Goal: Task Accomplishment & Management: Complete application form

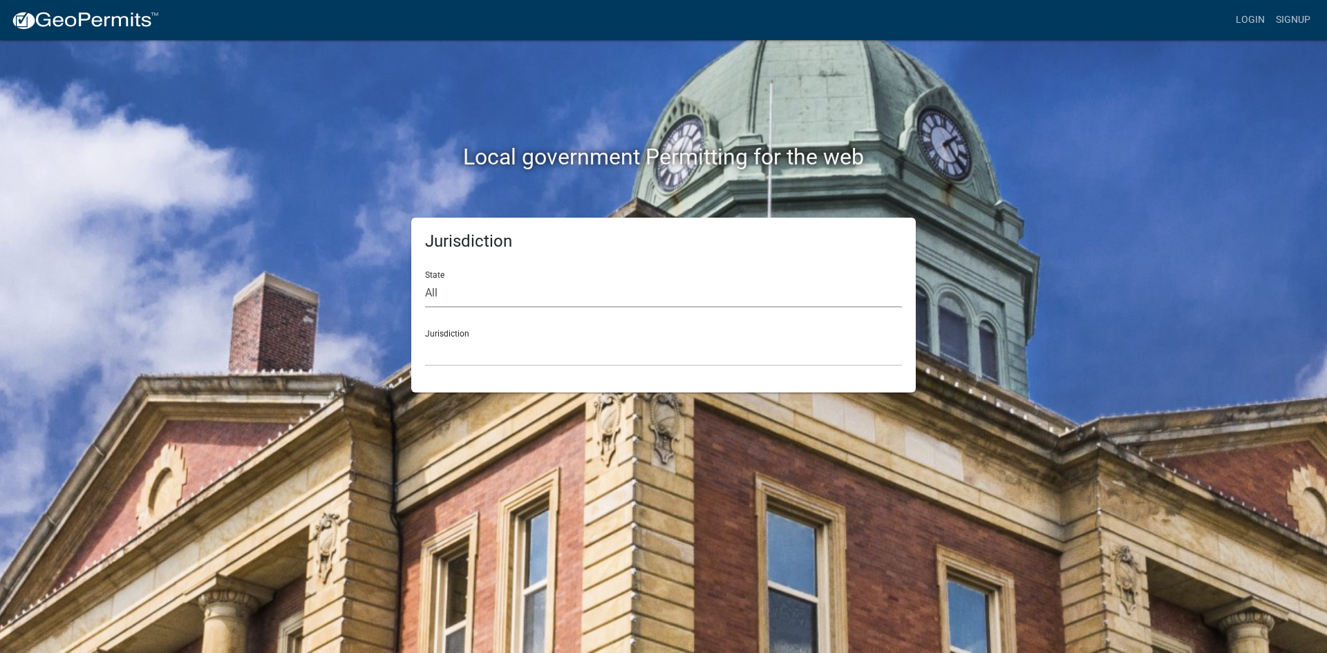
click at [564, 298] on select "All [US_STATE] [US_STATE] [US_STATE] [US_STATE] [US_STATE] [US_STATE] [US_STATE…" at bounding box center [663, 293] width 477 height 28
select select "[US_STATE]"
click at [425, 279] on select "All [US_STATE] [US_STATE] [US_STATE] [US_STATE] [US_STATE] [US_STATE] [US_STATE…" at bounding box center [663, 293] width 477 height 28
click at [557, 354] on select "City of [GEOGRAPHIC_DATA], [US_STATE] City of [GEOGRAPHIC_DATA], [US_STATE] Cit…" at bounding box center [663, 352] width 477 height 28
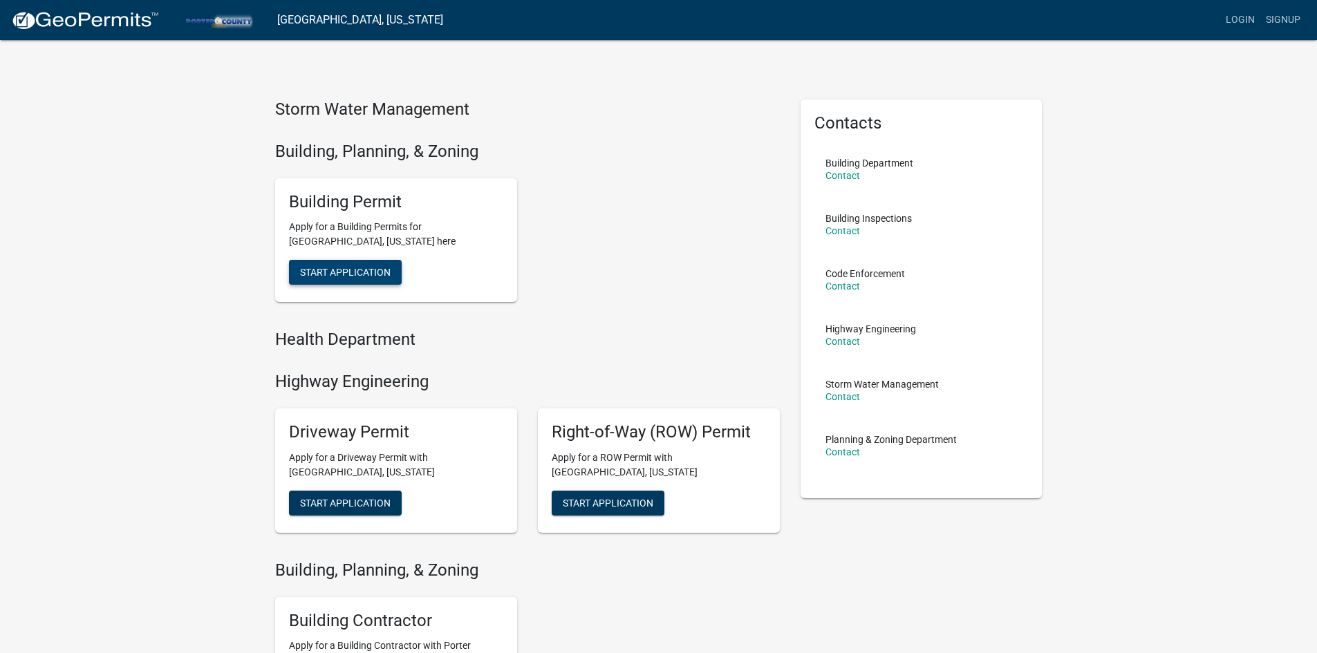
click at [374, 276] on span "Start Application" at bounding box center [345, 272] width 91 height 11
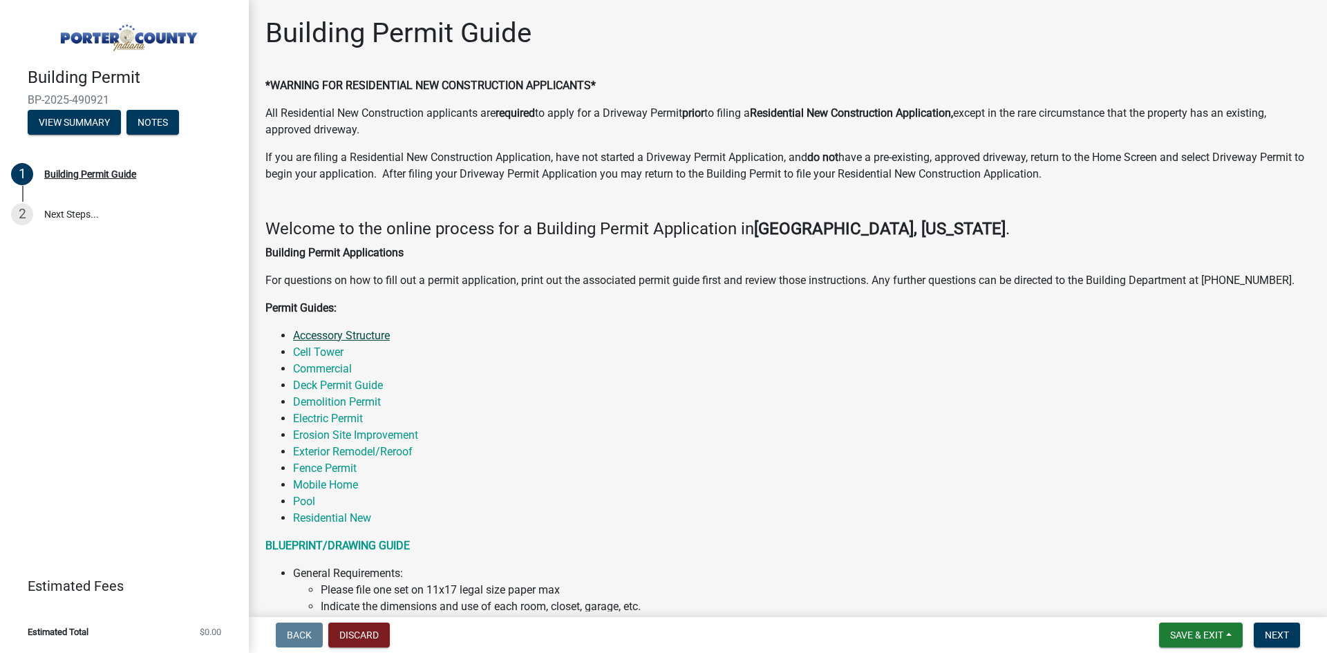
click at [357, 336] on link "Accessory Structure" at bounding box center [341, 335] width 97 height 13
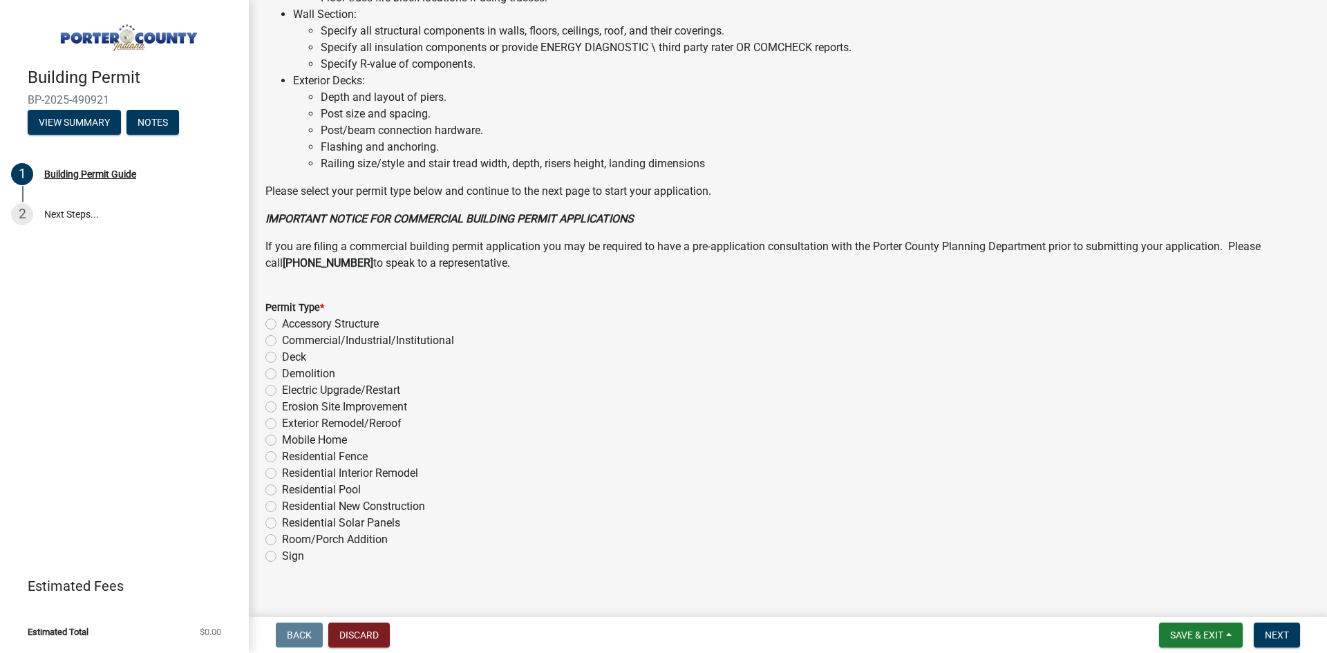
scroll to position [899, 0]
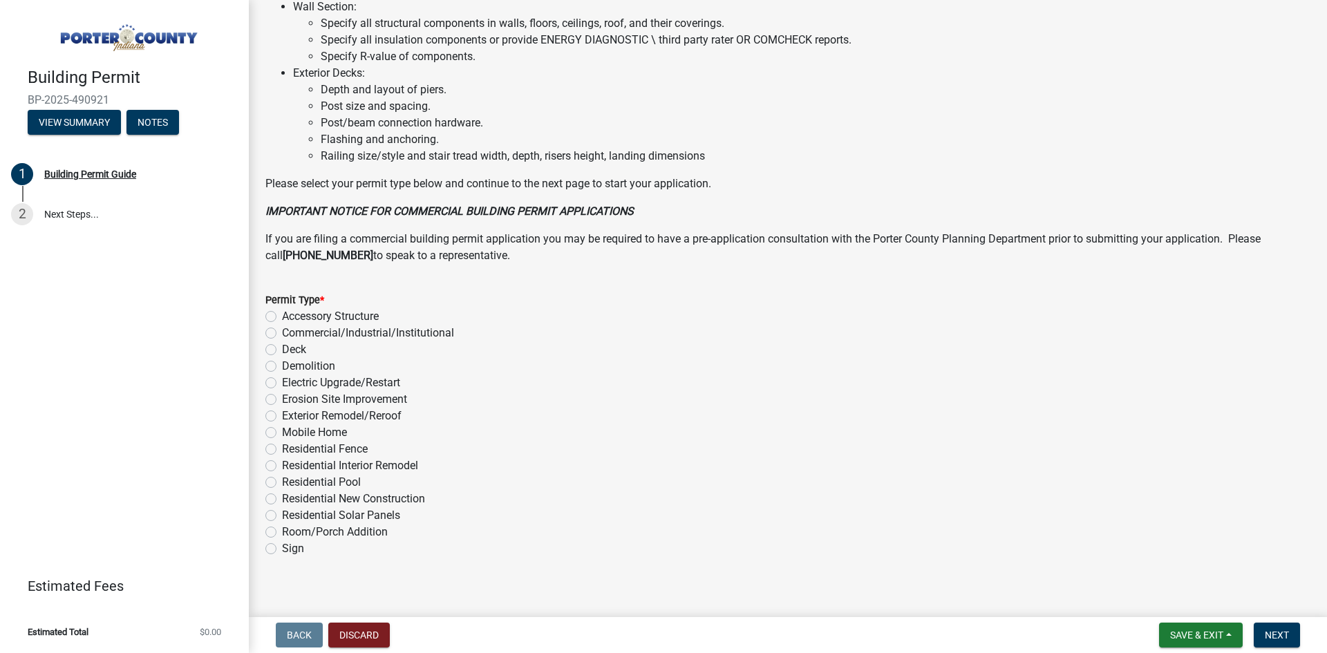
click at [282, 315] on label "Accessory Structure" at bounding box center [330, 316] width 97 height 17
click at [282, 315] on input "Accessory Structure" at bounding box center [286, 312] width 9 height 9
radio input "true"
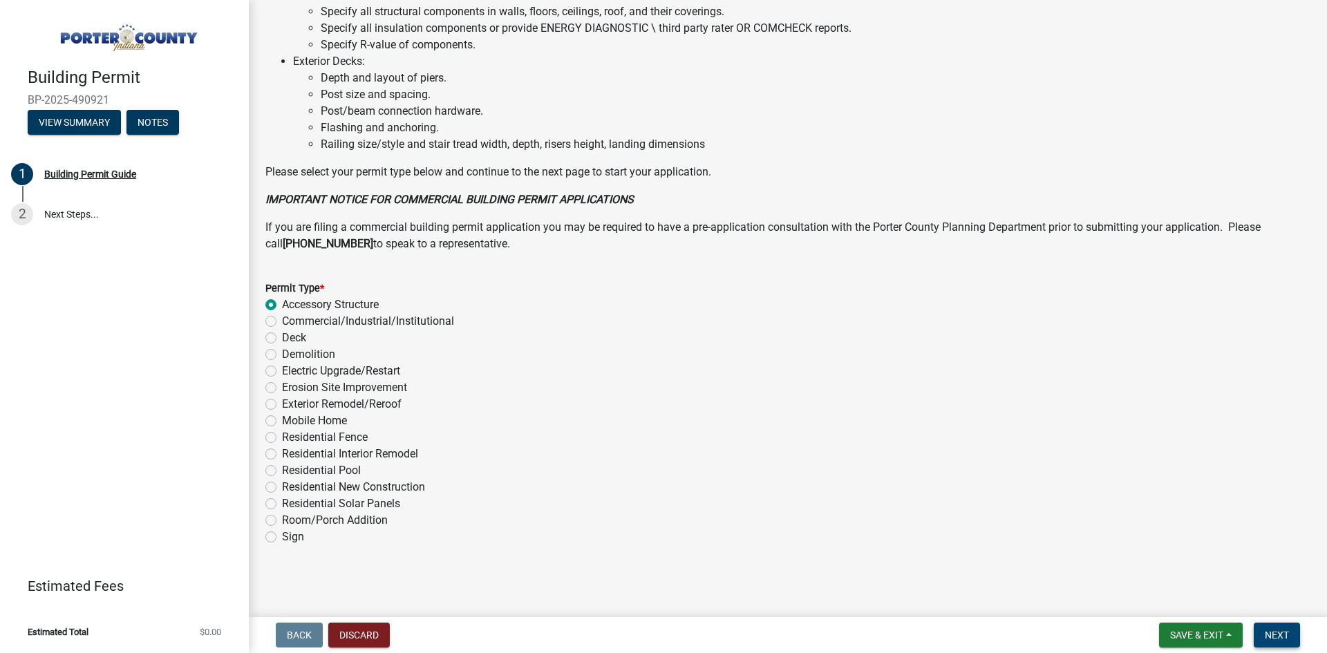
click at [1285, 635] on span "Next" at bounding box center [1277, 635] width 24 height 11
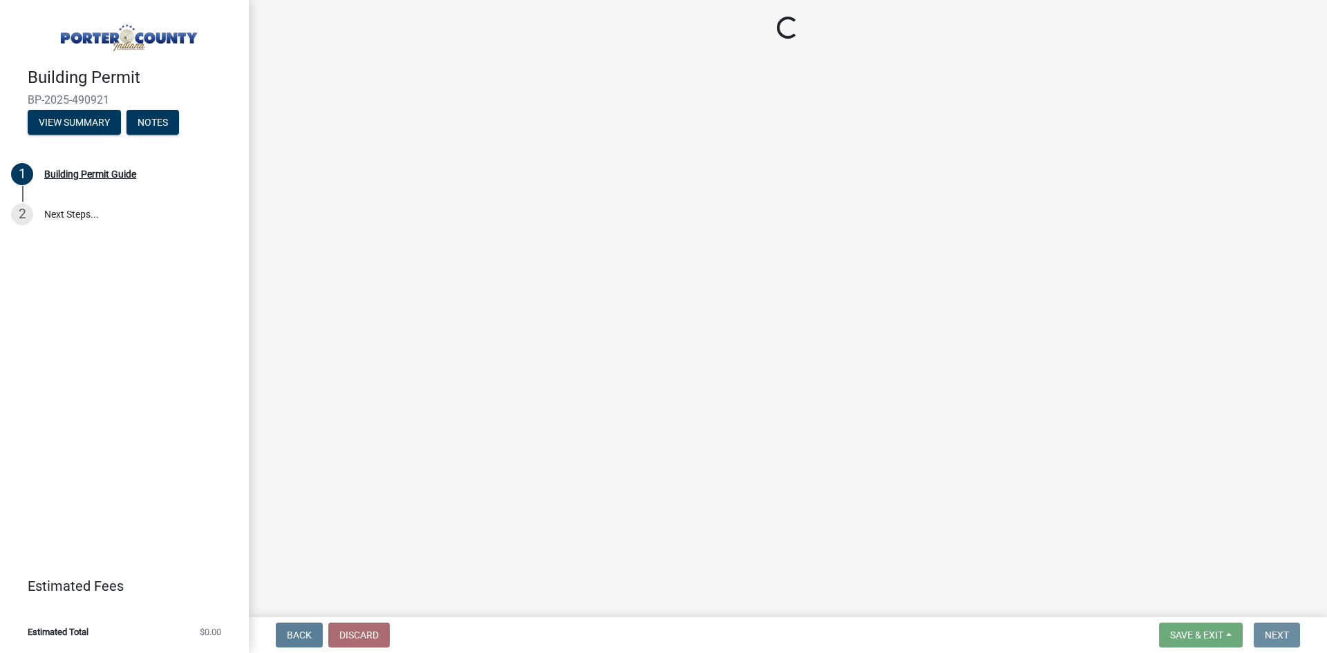
scroll to position [0, 0]
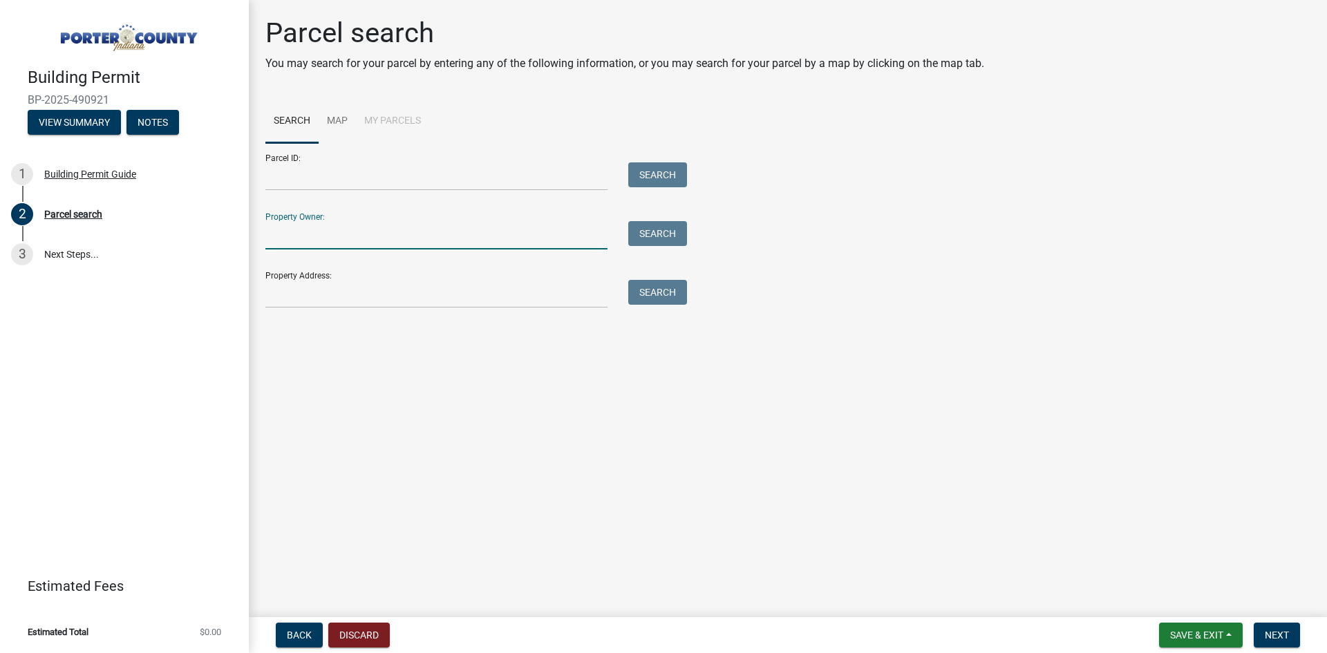
click at [471, 241] on input "Property Owner:" at bounding box center [436, 235] width 342 height 28
type input "[PERSON_NAME]"
click at [652, 235] on button "Search" at bounding box center [657, 233] width 59 height 25
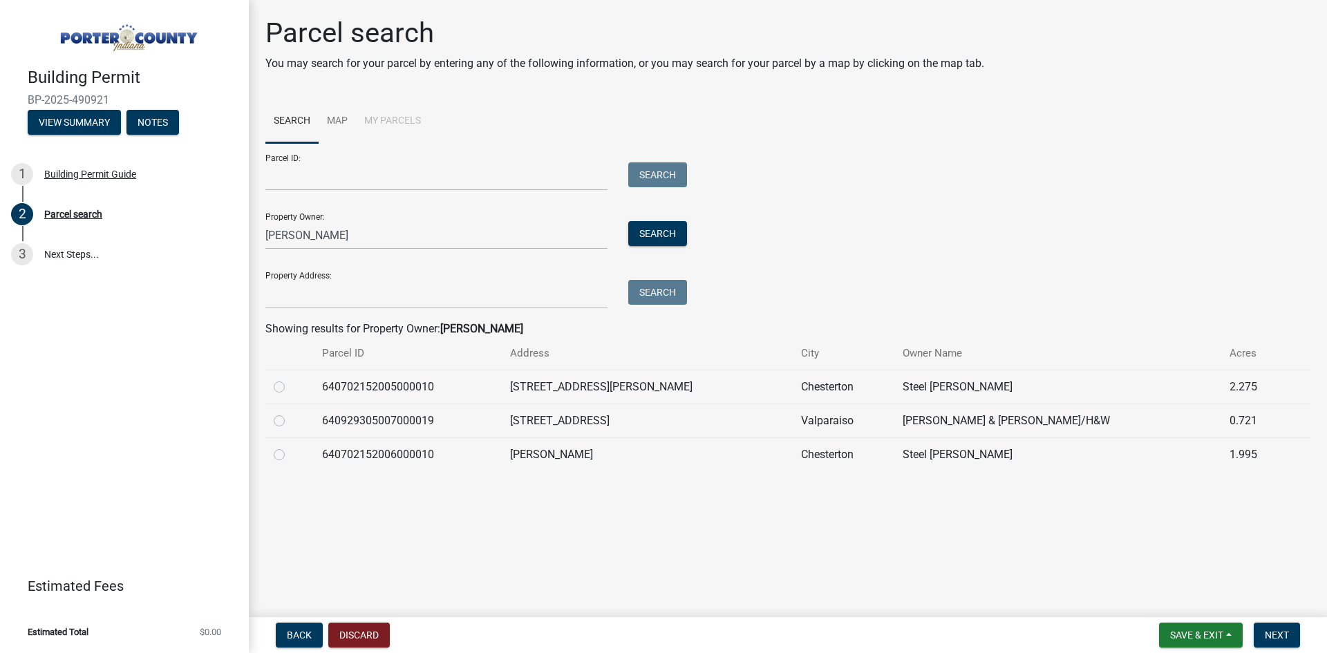
click at [290, 379] on label at bounding box center [290, 379] width 0 height 0
click at [290, 384] on input "radio" at bounding box center [294, 383] width 9 height 9
radio input "true"
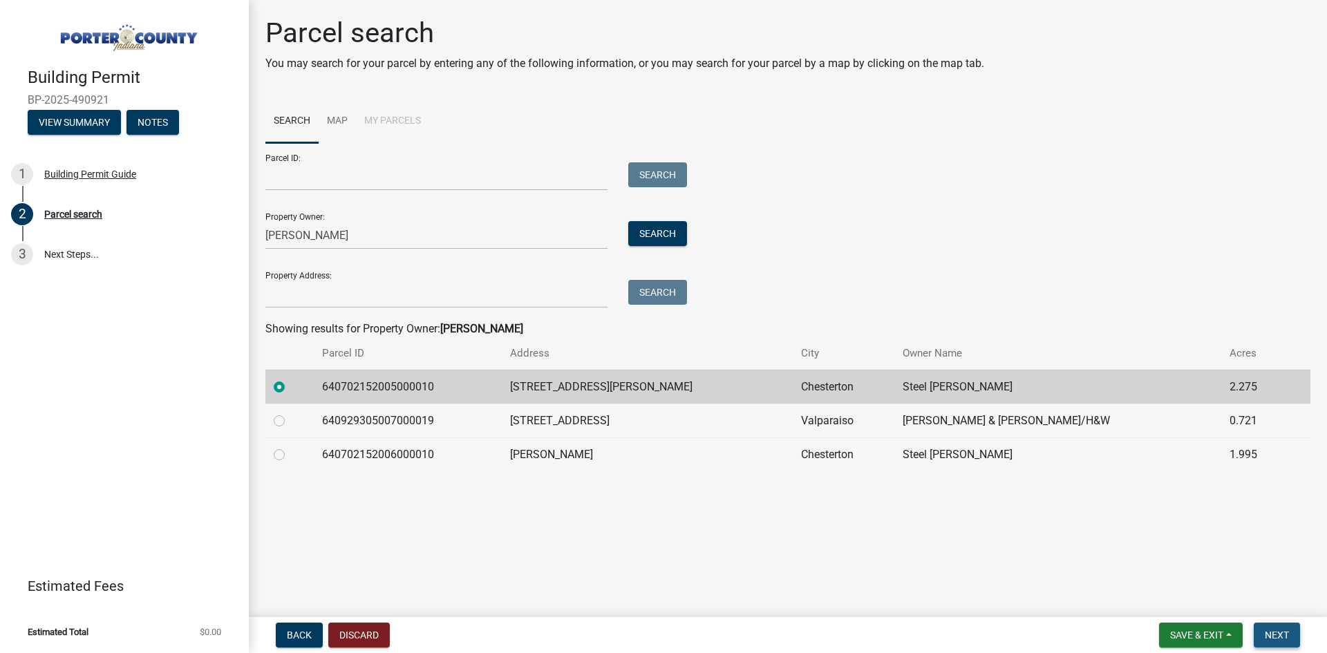
click at [1284, 638] on span "Next" at bounding box center [1277, 635] width 24 height 11
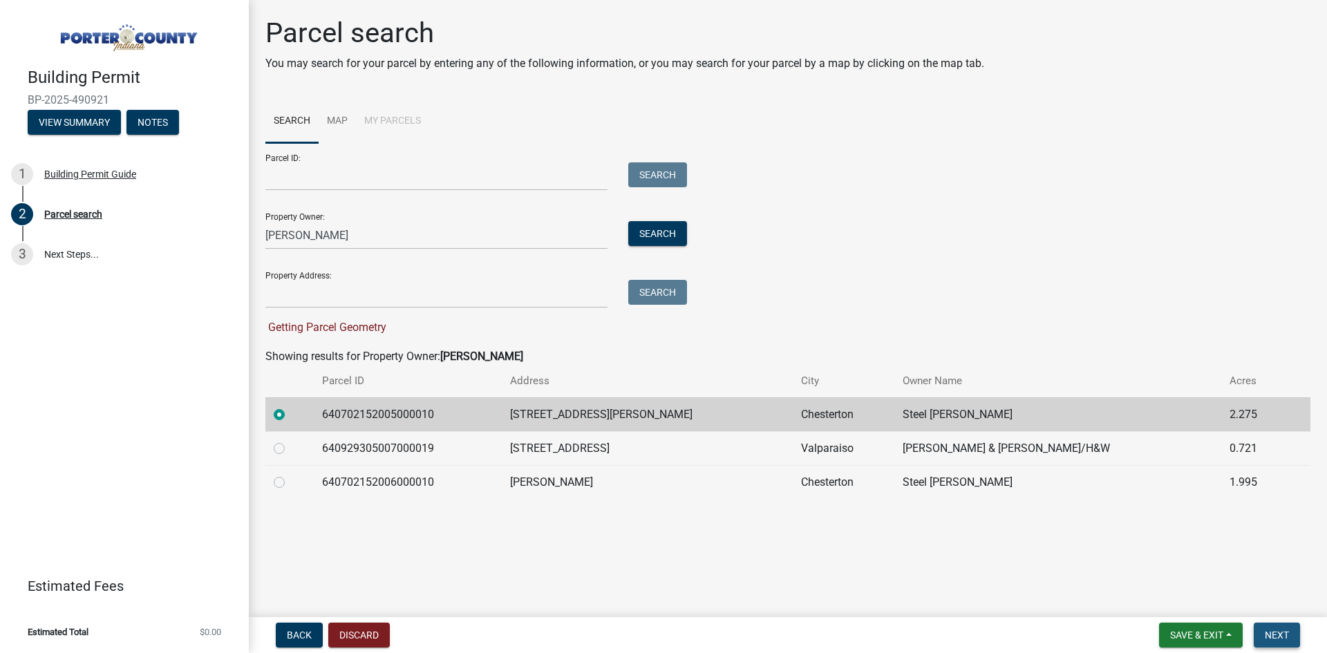
click at [1284, 638] on span "Next" at bounding box center [1277, 635] width 24 height 11
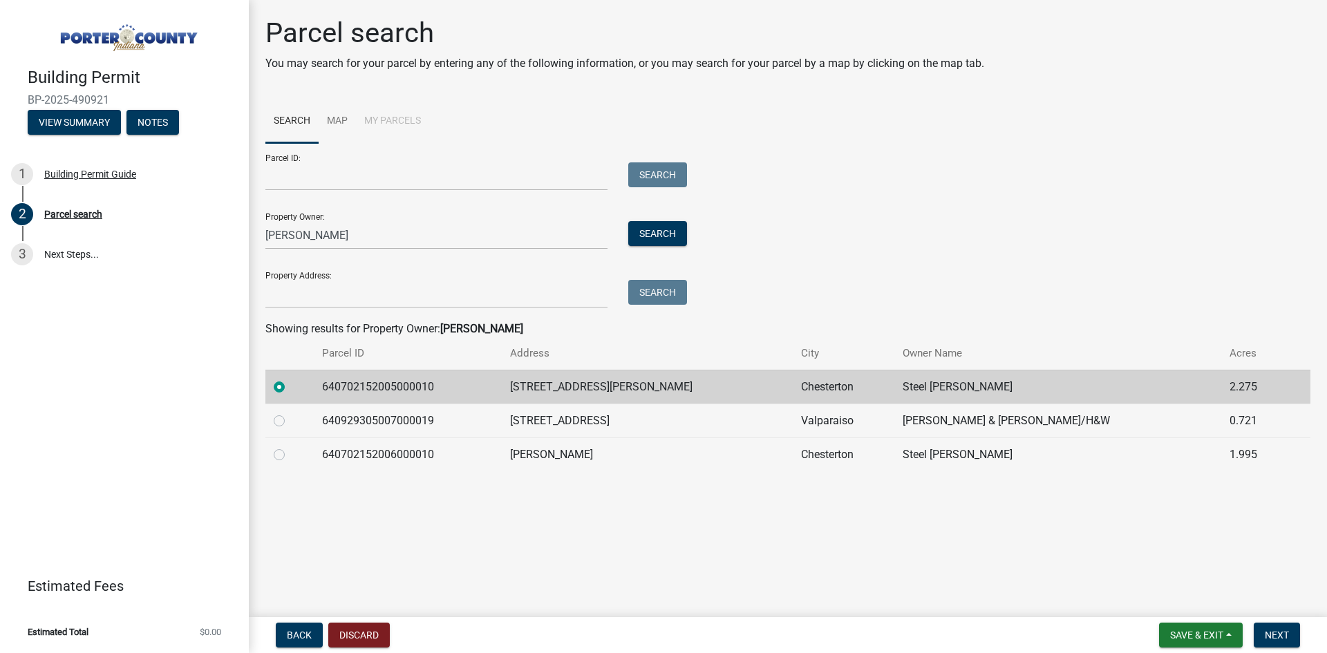
click at [471, 400] on td "640702152005000010" at bounding box center [408, 387] width 188 height 34
click at [1280, 635] on span "Next" at bounding box center [1277, 635] width 24 height 11
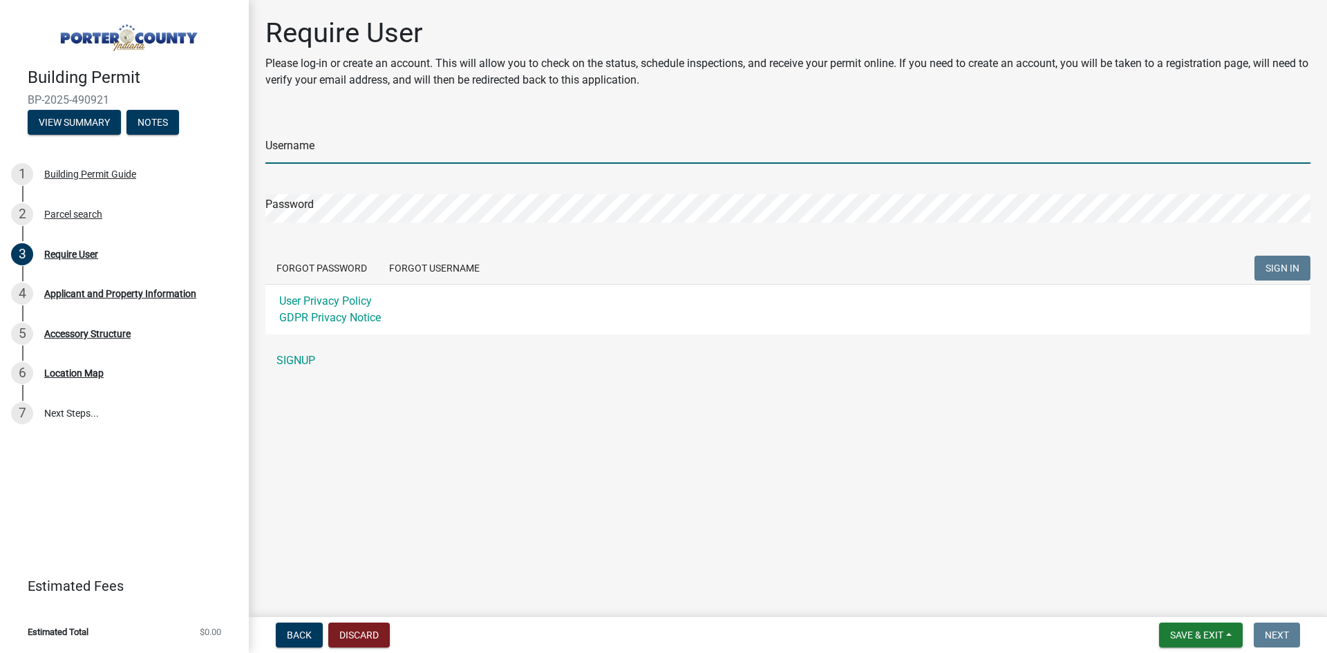
type input "Jsteel"
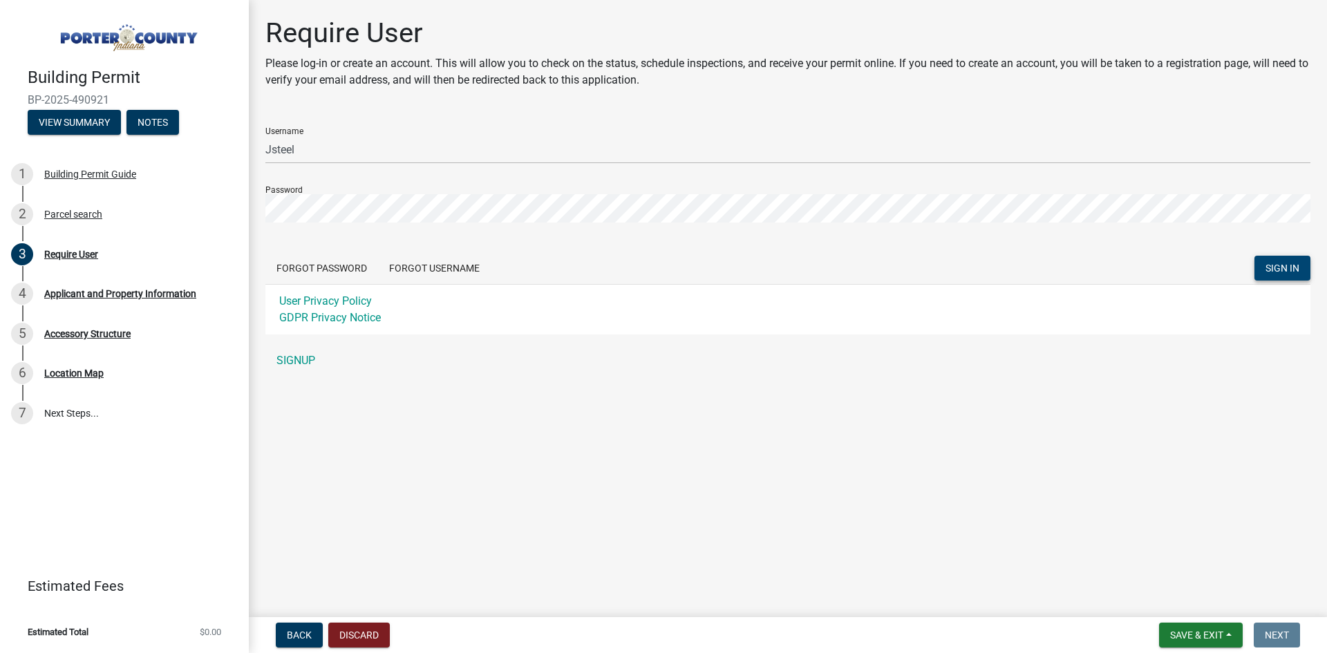
click at [1270, 272] on span "SIGN IN" at bounding box center [1283, 268] width 34 height 11
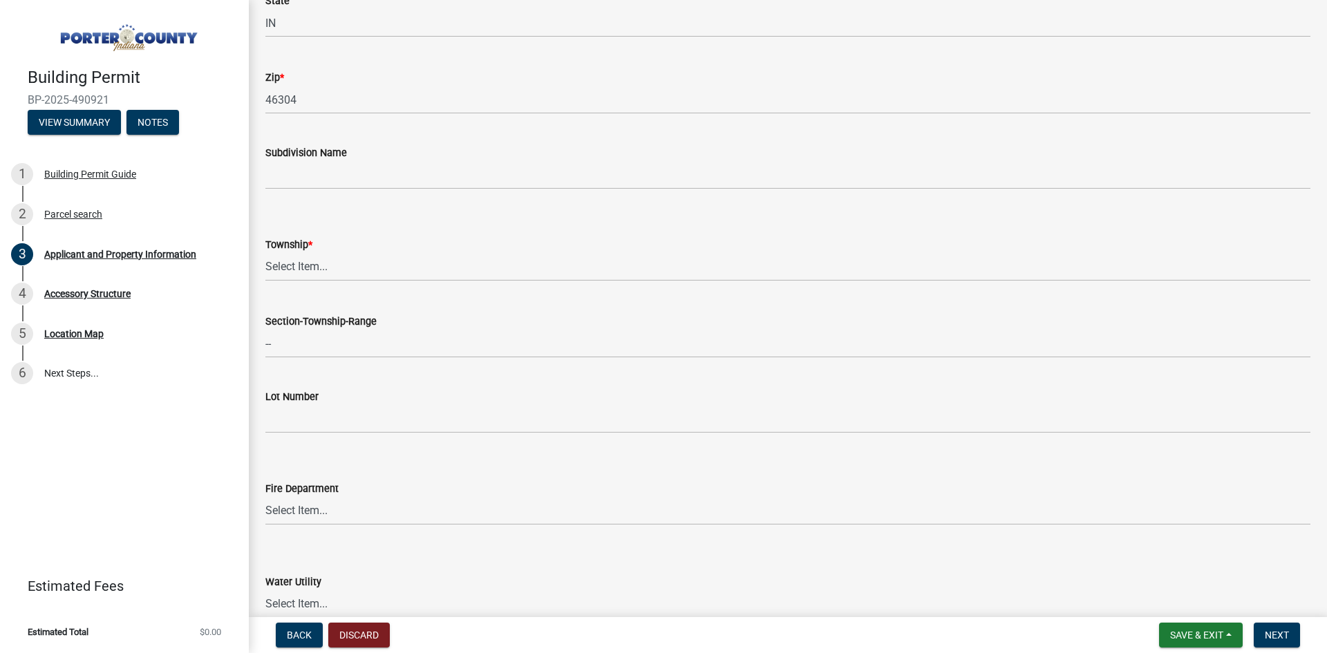
scroll to position [484, 0]
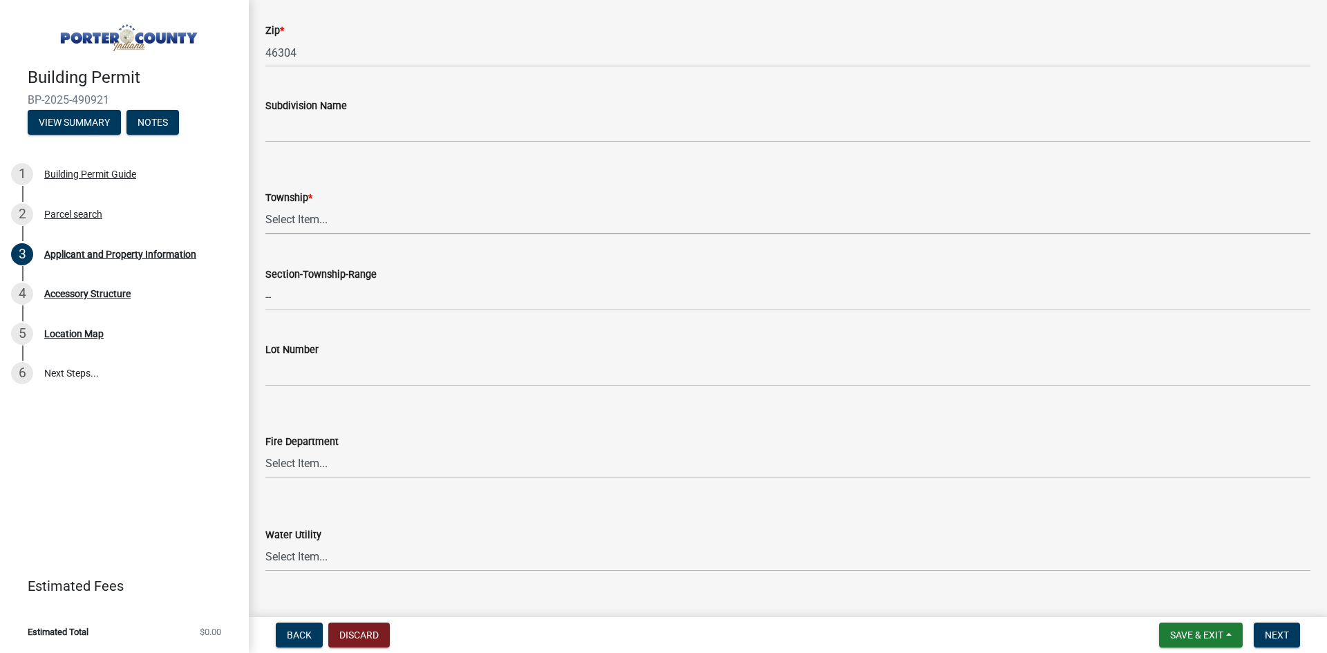
click at [458, 214] on select "Select Item... [PERSON_NAME][GEOGRAPHIC_DATA] [PERSON_NAME][GEOGRAPHIC_DATA] [G…" at bounding box center [787, 220] width 1045 height 28
click at [265, 206] on select "Select Item... [PERSON_NAME][GEOGRAPHIC_DATA] [PERSON_NAME][GEOGRAPHIC_DATA] [G…" at bounding box center [787, 220] width 1045 height 28
select select "8c5c5d2f-5024-43e1-983d-8a6c0483800f"
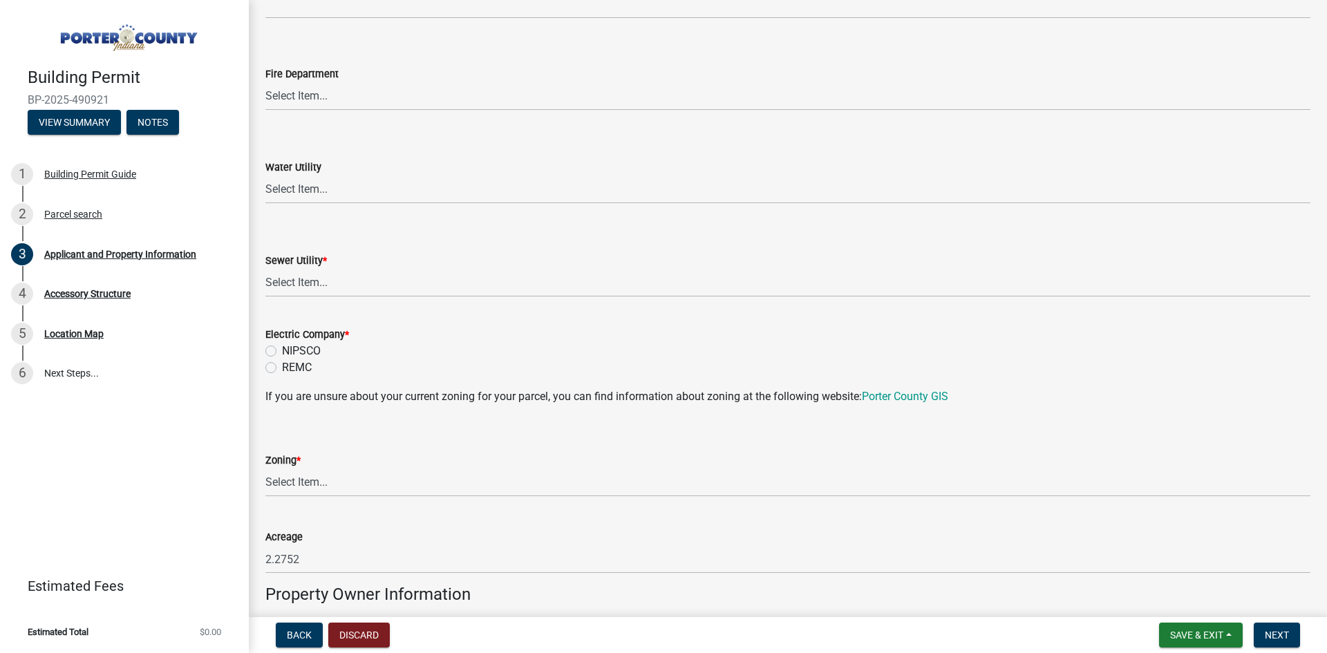
scroll to position [899, 0]
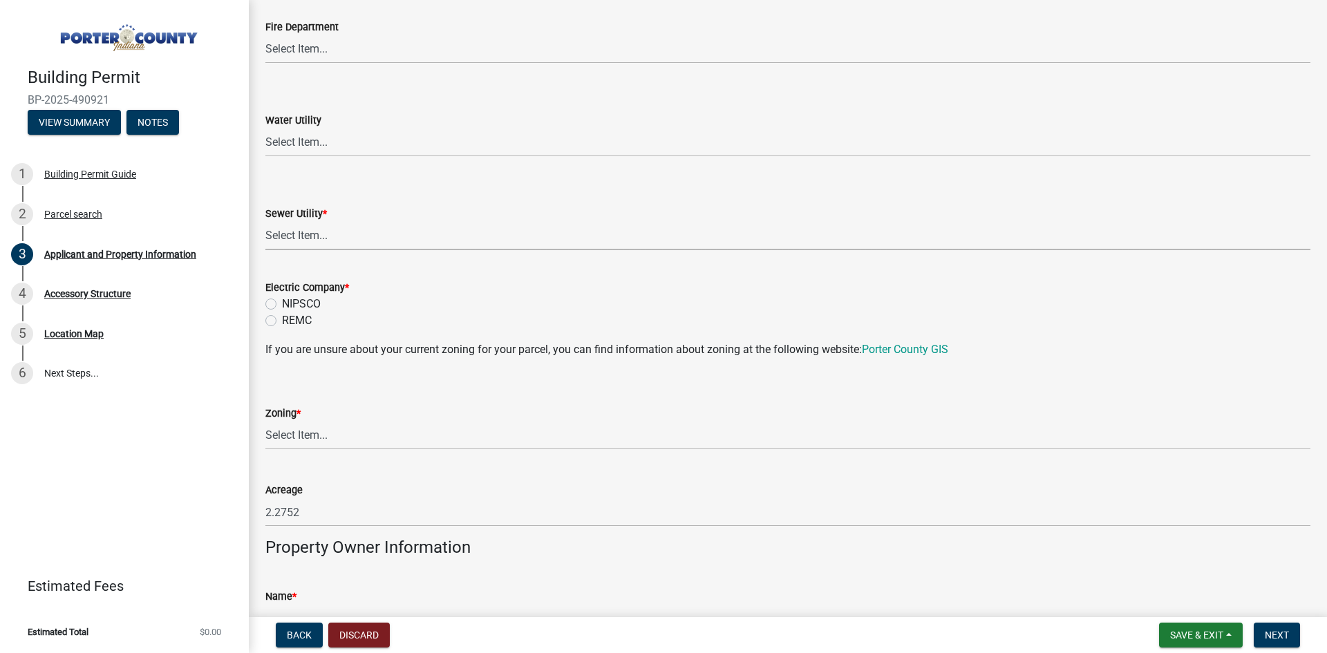
click at [420, 236] on select "Select Item... Aqua [US_STATE] Inc Damon Run Falling Waters Lake Eliza - LEACD …" at bounding box center [787, 236] width 1045 height 28
click at [265, 222] on select "Select Item... Aqua [US_STATE] Inc Damon Run Falling Waters Lake Eliza - LEACD …" at bounding box center [787, 236] width 1045 height 28
select select "ea6751d4-6bf7-4a16-89ee-f7801ab82aa1"
click at [278, 306] on div "NIPSCO" at bounding box center [787, 304] width 1045 height 17
click at [282, 300] on label "NIPSCO" at bounding box center [301, 304] width 39 height 17
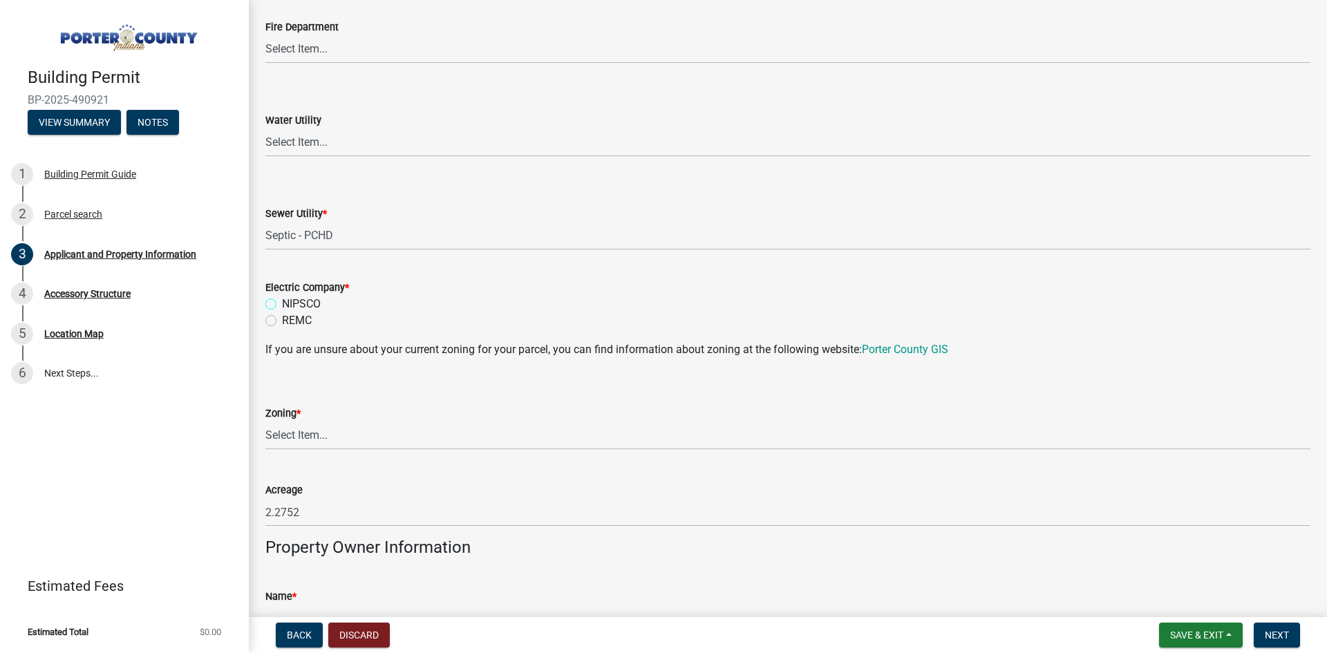
click at [282, 300] on input "NIPSCO" at bounding box center [286, 300] width 9 height 9
radio input "true"
click at [363, 438] on select "Select Item... A1 A2 CH CM CN I1 I2 I3 IN MP OT P1 P2 PUD R1 R2 R3 R4 RL RR" at bounding box center [787, 436] width 1045 height 28
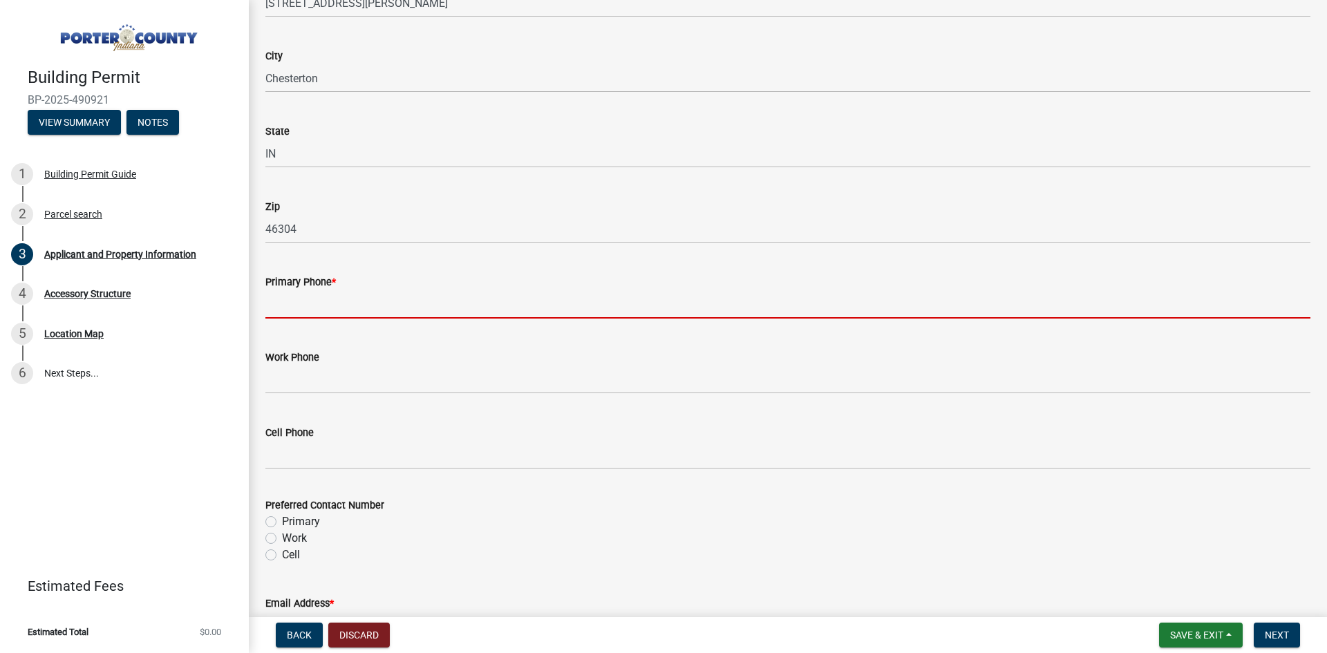
scroll to position [1617, 0]
click at [387, 310] on input "Primary Phone *" at bounding box center [787, 304] width 1045 height 28
type input "2198081638"
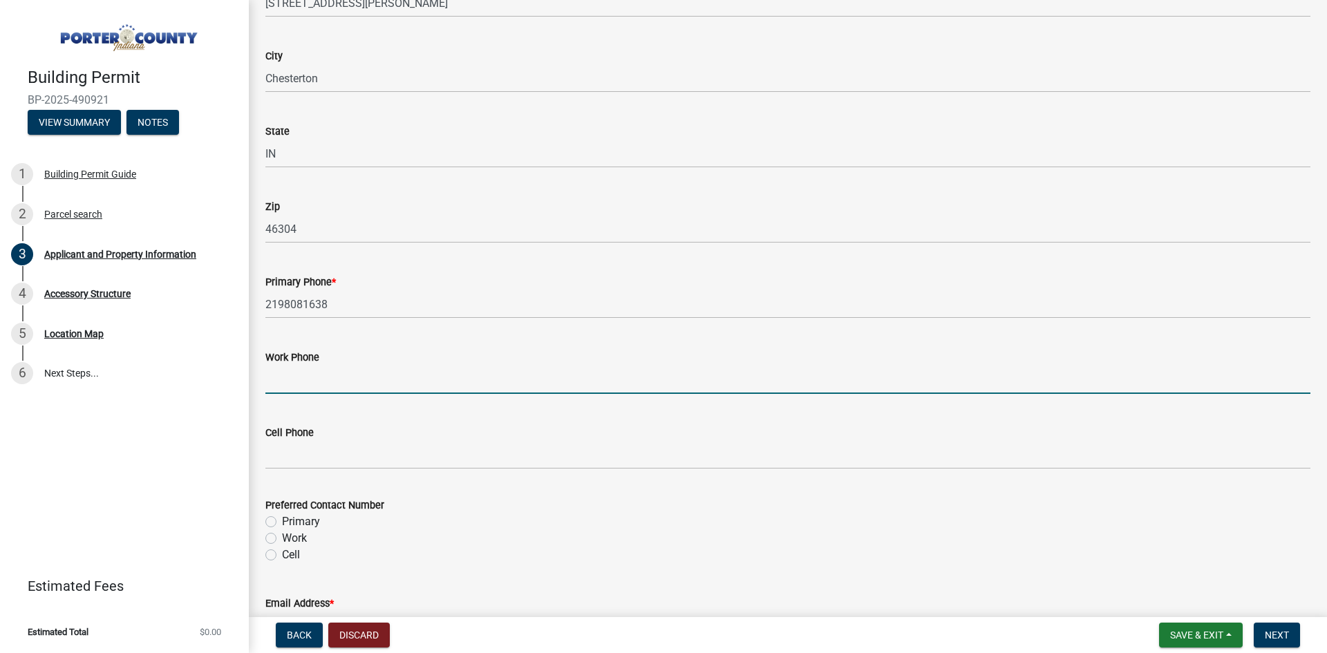
click at [393, 393] on input "Work Phone" at bounding box center [787, 380] width 1045 height 28
click at [307, 524] on label "Primary" at bounding box center [301, 522] width 38 height 17
click at [291, 523] on input "Primary" at bounding box center [286, 518] width 9 height 9
radio input "true"
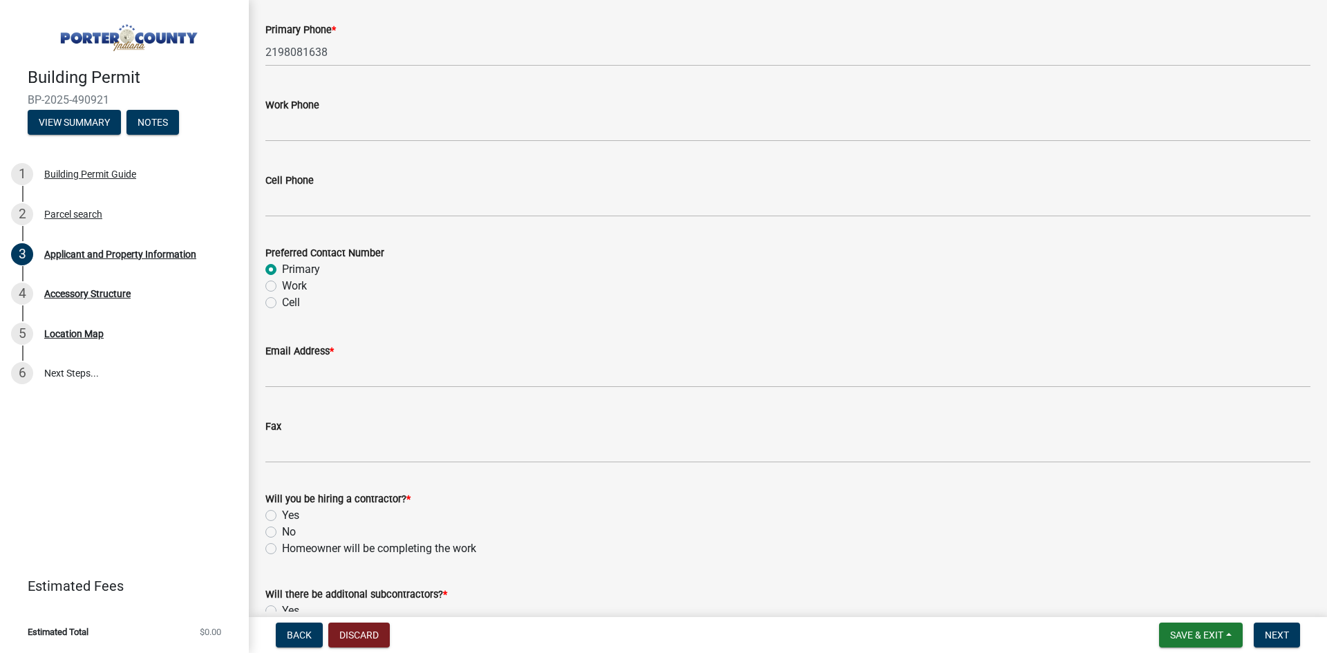
scroll to position [1894, 0]
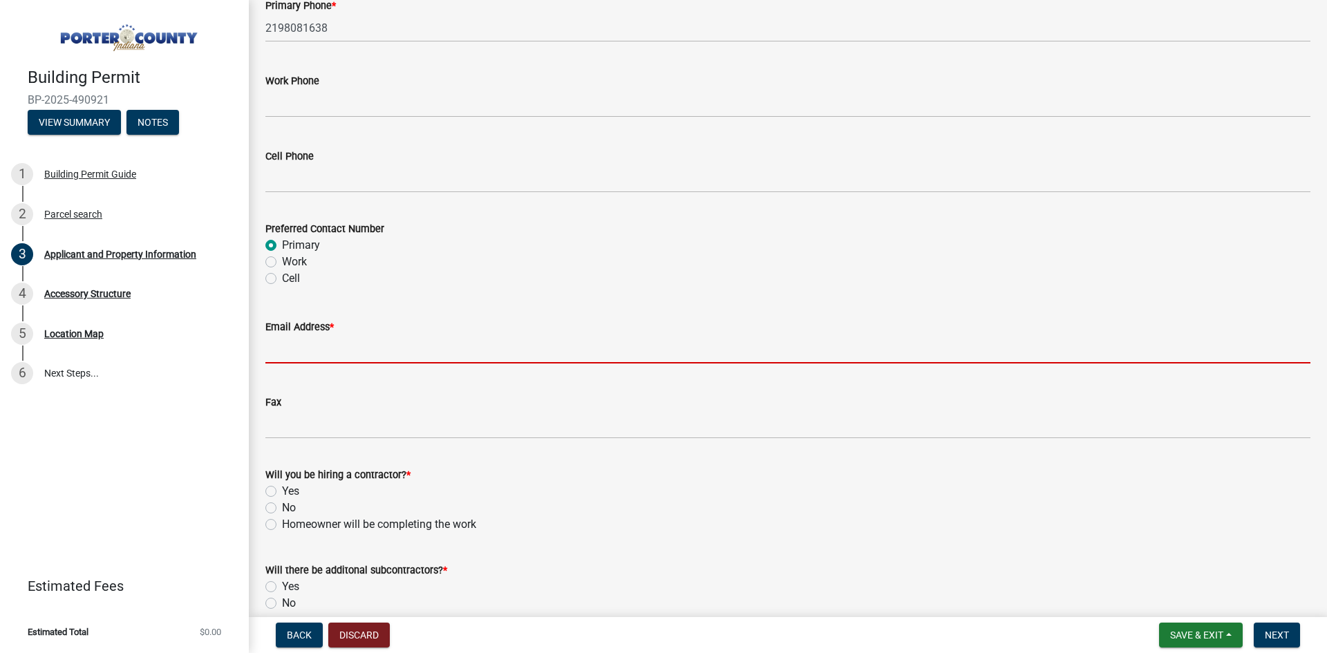
click at [353, 357] on input "Email Address *" at bounding box center [787, 349] width 1045 height 28
type input "[EMAIL_ADDRESS][DOMAIN_NAME]"
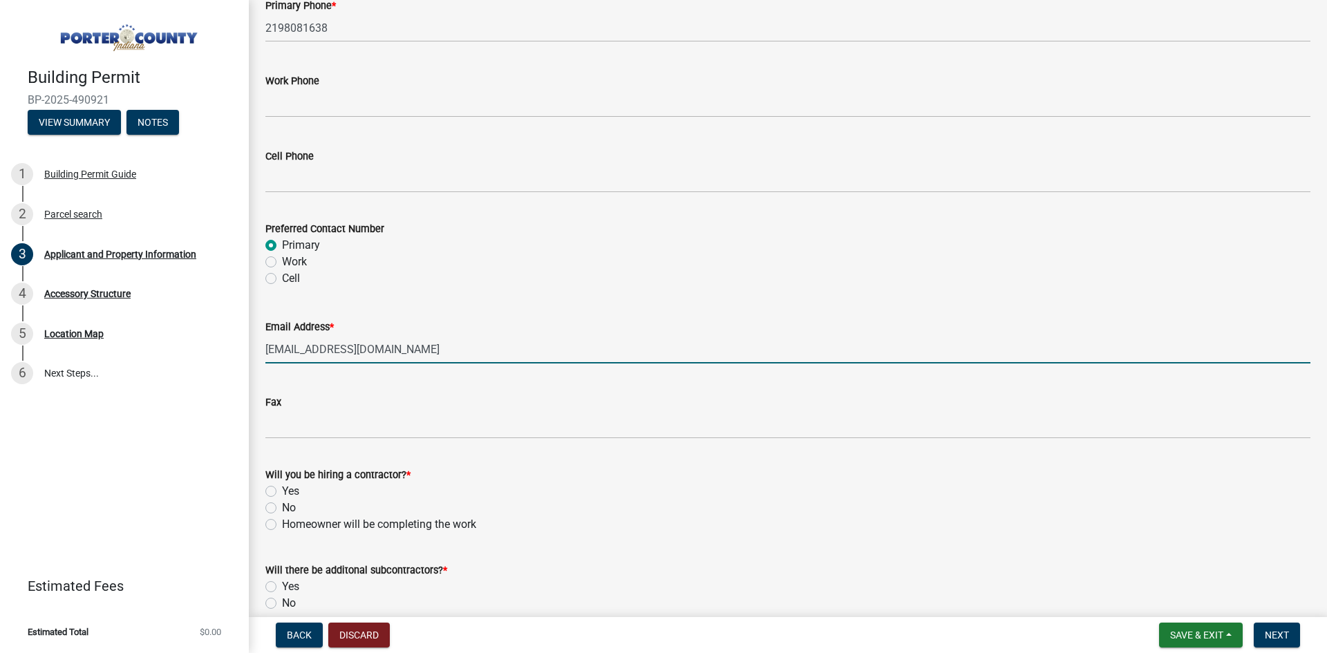
scroll to position [1960, 0]
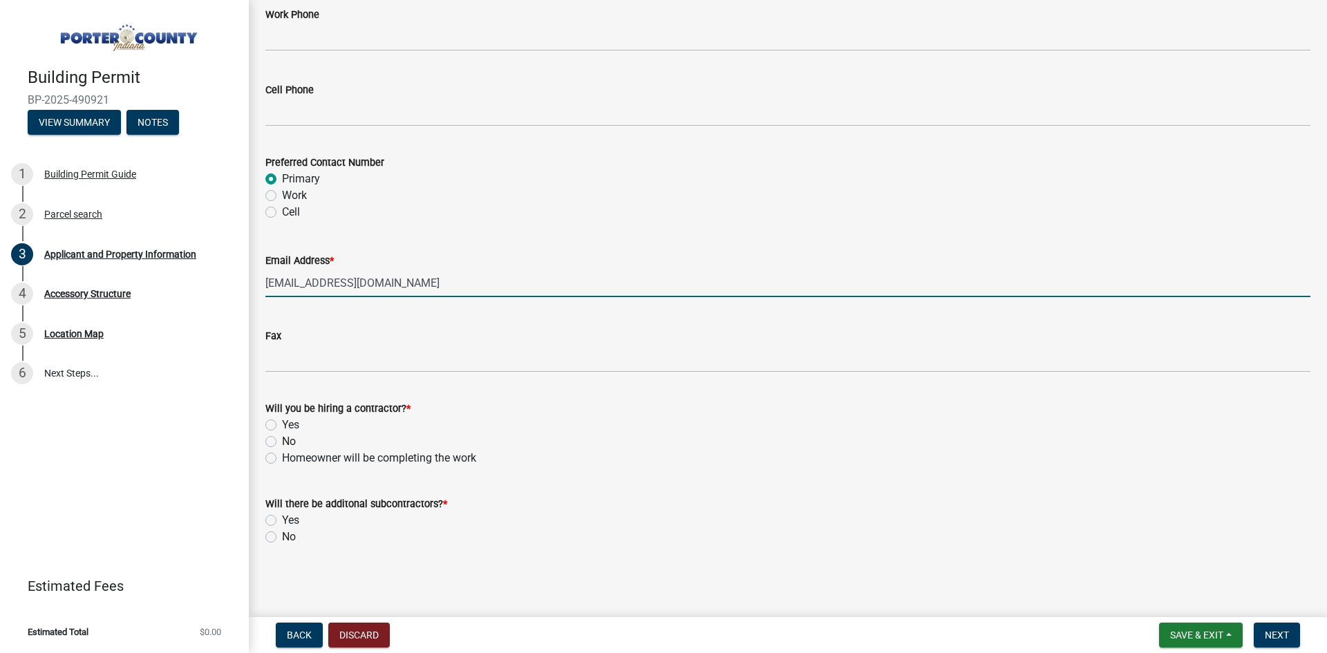
click at [298, 459] on label "Homeowner will be completing the work" at bounding box center [379, 458] width 194 height 17
click at [291, 459] on input "Homeowner will be completing the work" at bounding box center [286, 454] width 9 height 9
radio input "true"
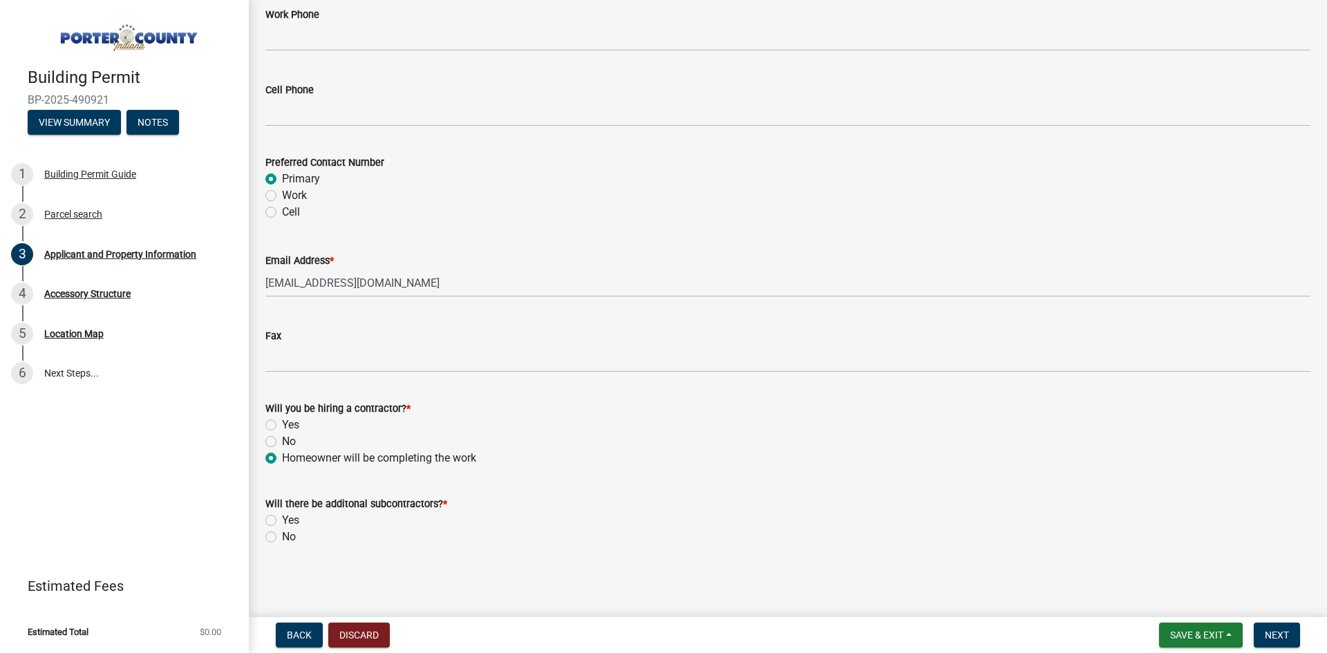
click at [289, 542] on label "No" at bounding box center [289, 537] width 14 height 17
click at [289, 538] on input "No" at bounding box center [286, 533] width 9 height 9
radio input "true"
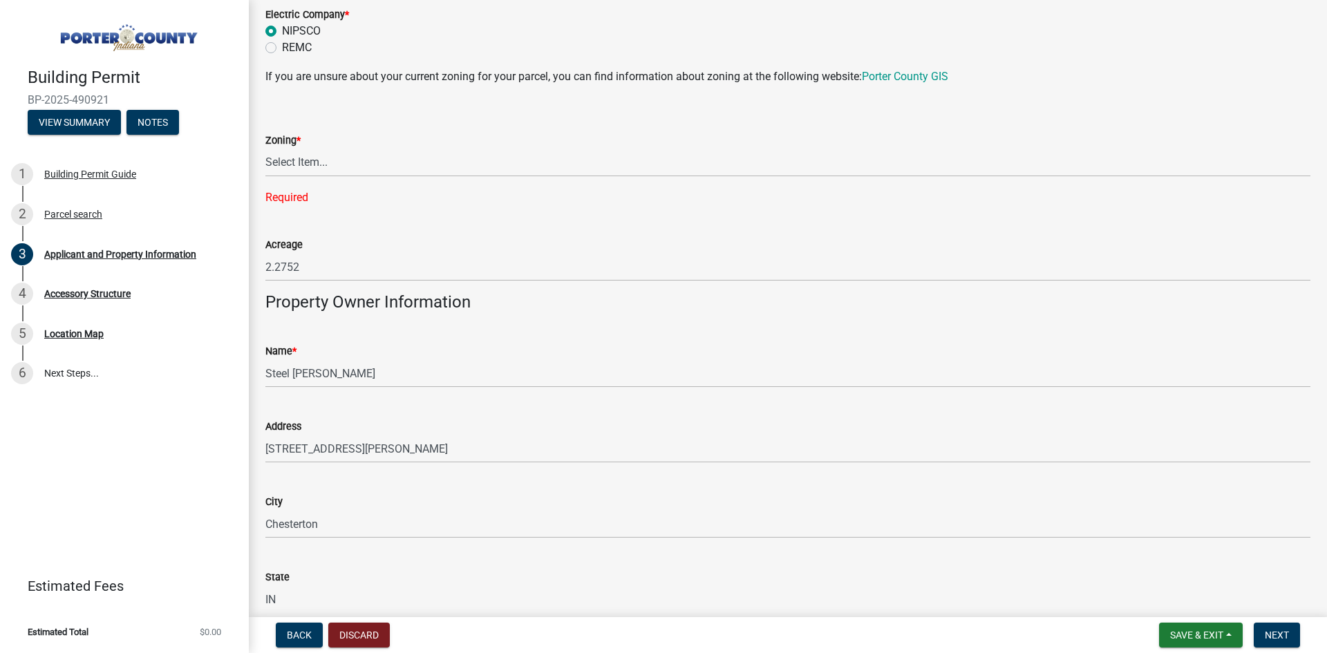
scroll to position [1062, 0]
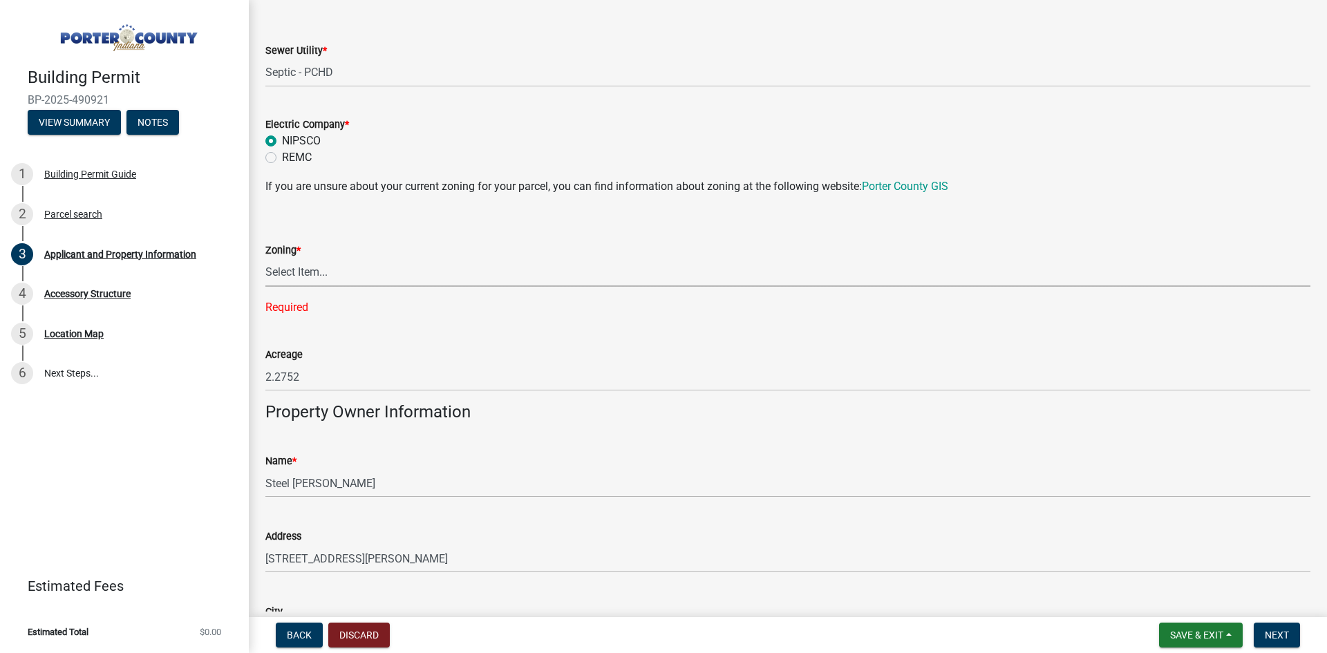
click at [377, 270] on select "Select Item... A1 A2 CH CM CN I1 I2 I3 IN MP OT P1 P2 PUD R1 R2 R3 R4 RL RR" at bounding box center [787, 273] width 1045 height 28
click at [370, 277] on select "Select Item... A1 A2 CH CM CN I1 I2 I3 IN MP OT P1 P2 PUD R1 R2 R3 R4 RL RR" at bounding box center [787, 273] width 1045 height 28
click at [933, 178] on p "If you are unsure about your current zoning for your parcel, you can find infor…" at bounding box center [787, 186] width 1045 height 17
click at [932, 183] on link "Porter County GIS" at bounding box center [905, 186] width 86 height 13
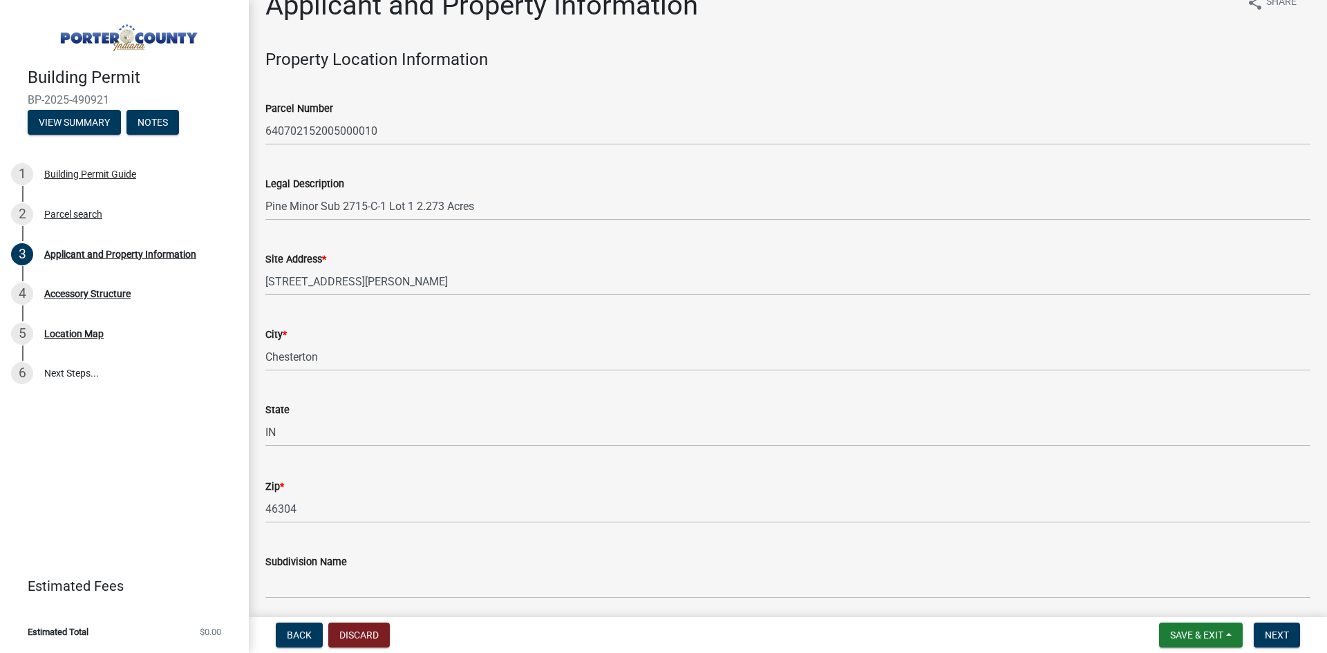
scroll to position [0, 0]
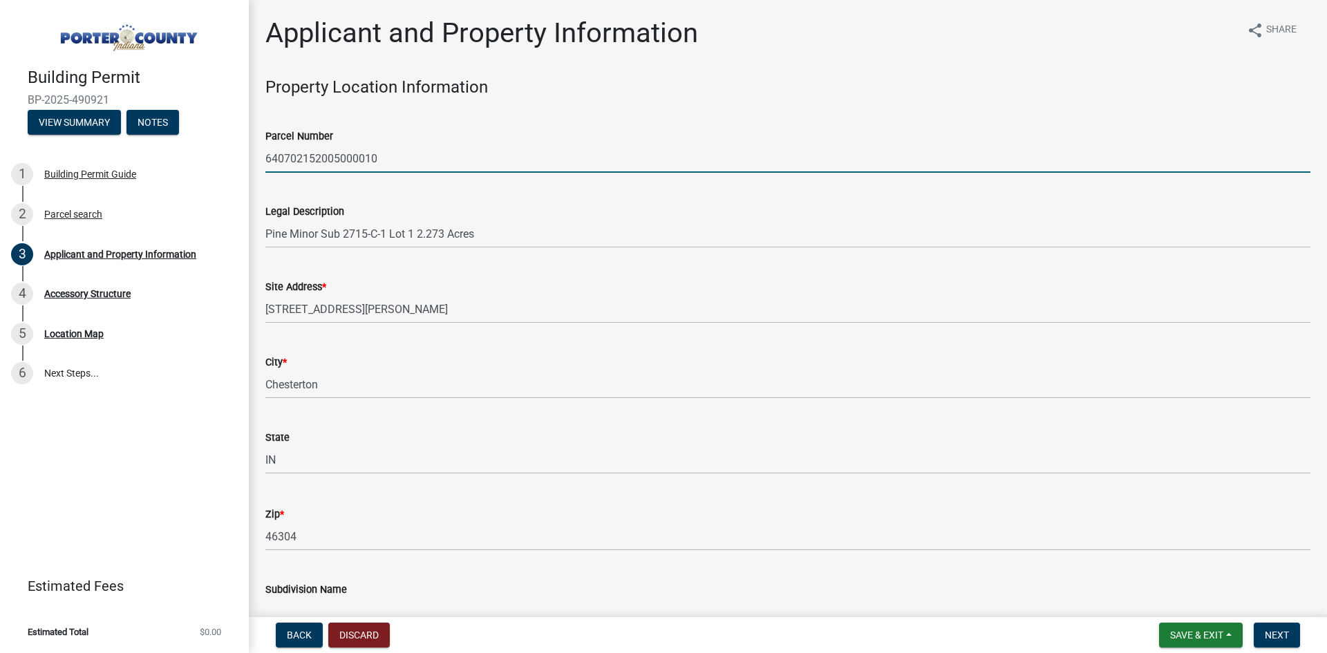
drag, startPoint x: 380, startPoint y: 154, endPoint x: 267, endPoint y: 158, distance: 113.4
click at [267, 158] on input "640702152005000010" at bounding box center [787, 158] width 1045 height 28
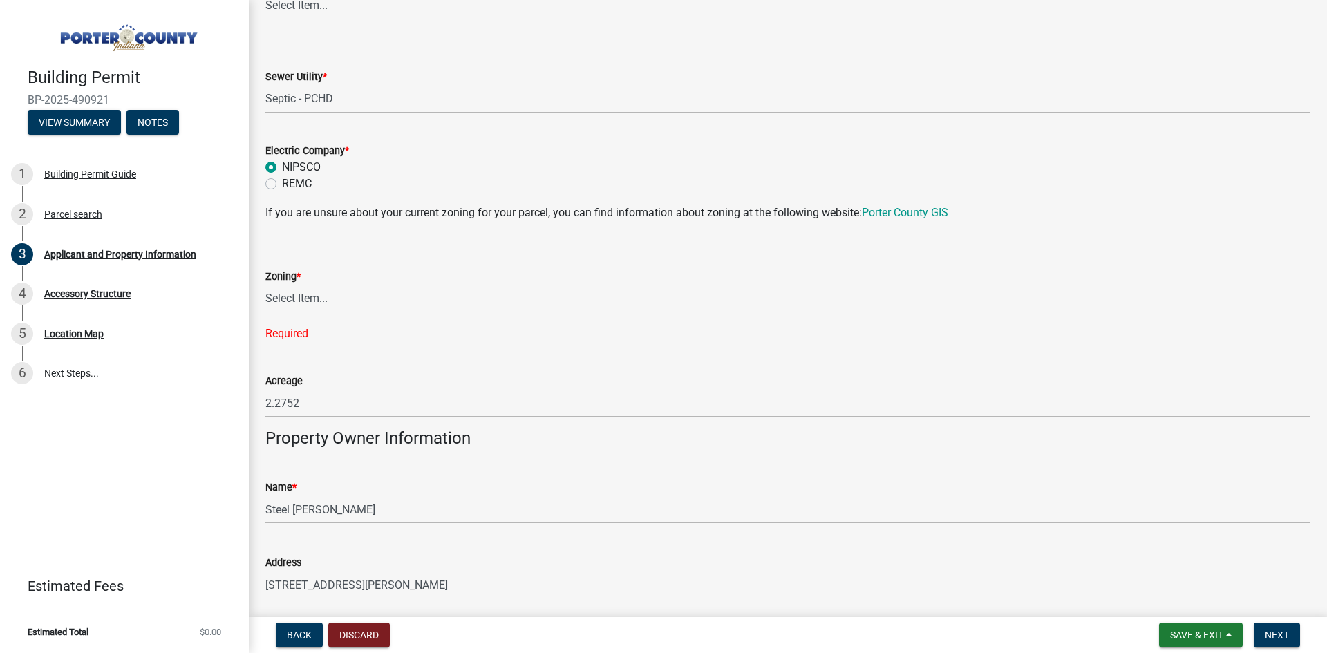
scroll to position [1037, 0]
click at [321, 299] on select "Select Item... A1 A2 CH CM CN I1 I2 I3 IN MP OT P1 P2 PUD R1 R2 R3 R4 RL RR" at bounding box center [787, 297] width 1045 height 28
click at [265, 283] on select "Select Item... A1 A2 CH CM CN I1 I2 I3 IN MP OT P1 P2 PUD R1 R2 R3 R4 RL RR" at bounding box center [787, 297] width 1045 height 28
select select "92efe679-05f4-414a-9426-51627fba5de6"
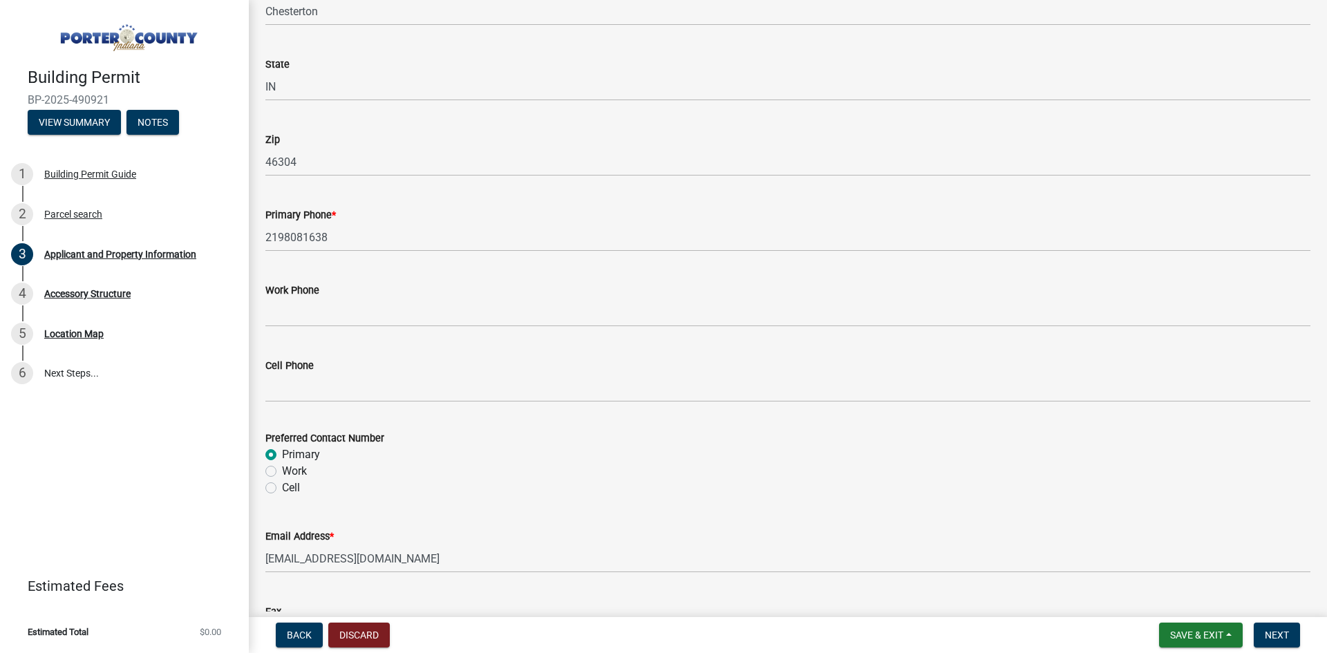
scroll to position [1656, 0]
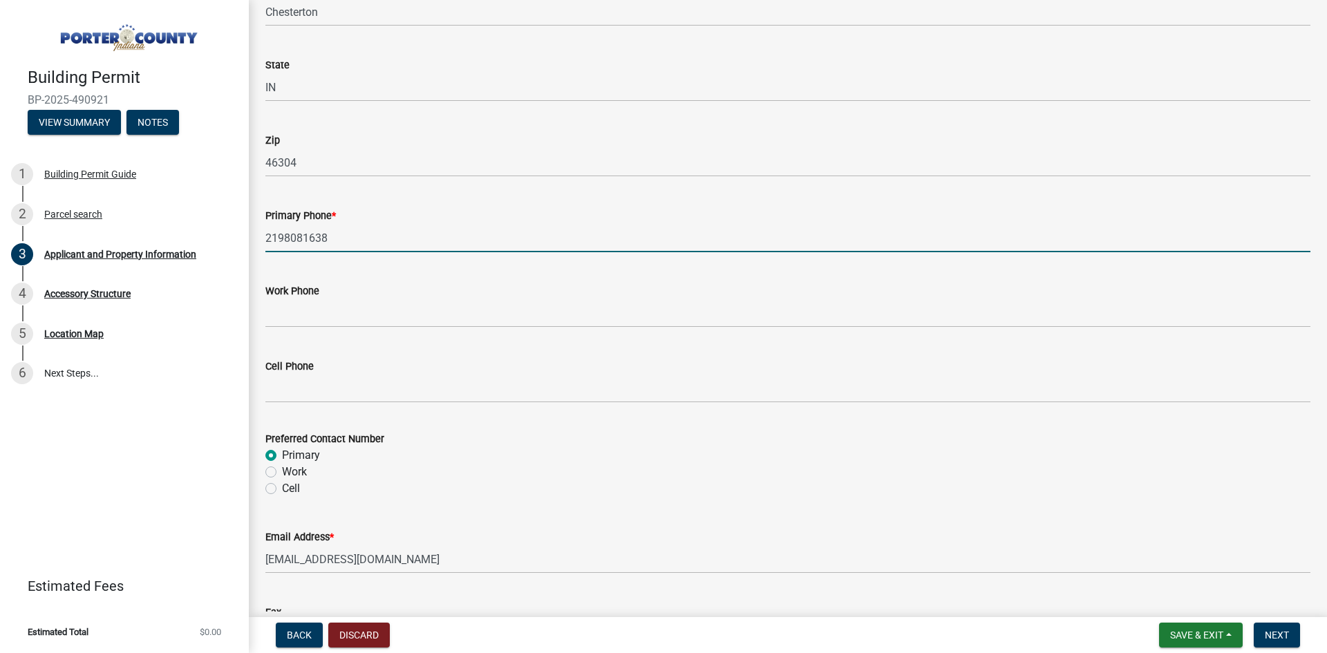
click at [341, 238] on input "2198081638" at bounding box center [787, 238] width 1045 height 28
type input "2196780211"
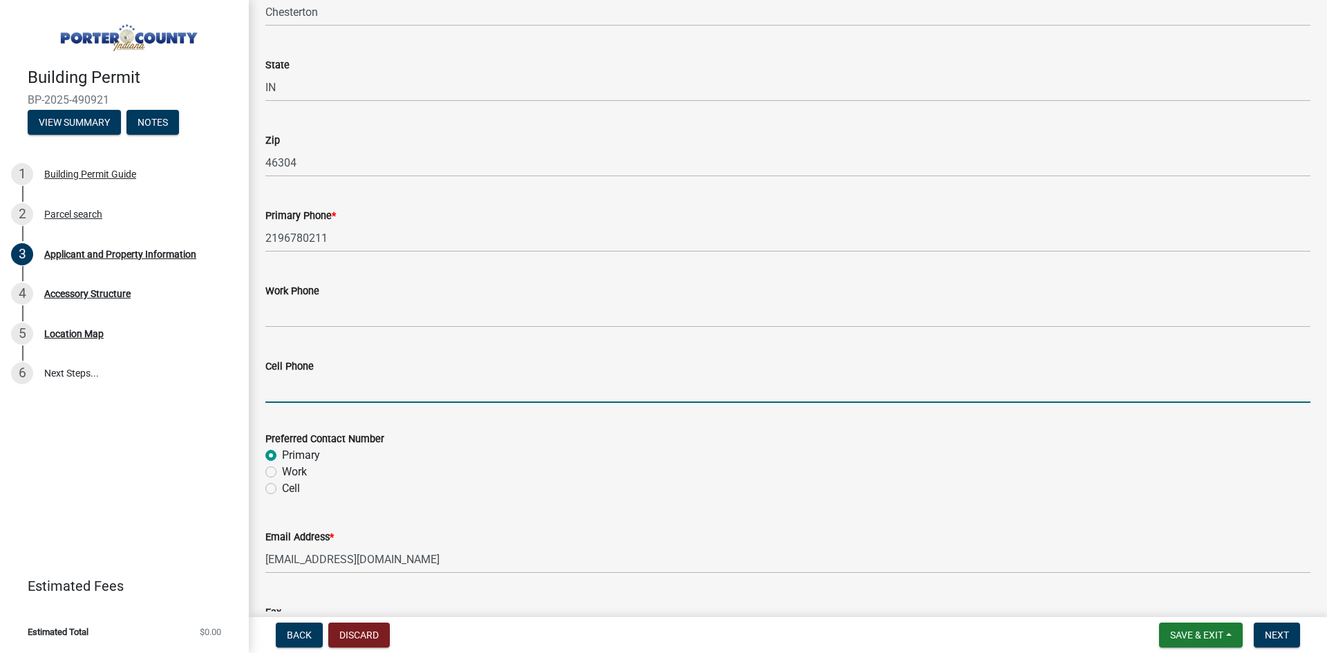
click at [324, 395] on input "Cell Phone" at bounding box center [787, 389] width 1045 height 28
type input "2198081638"
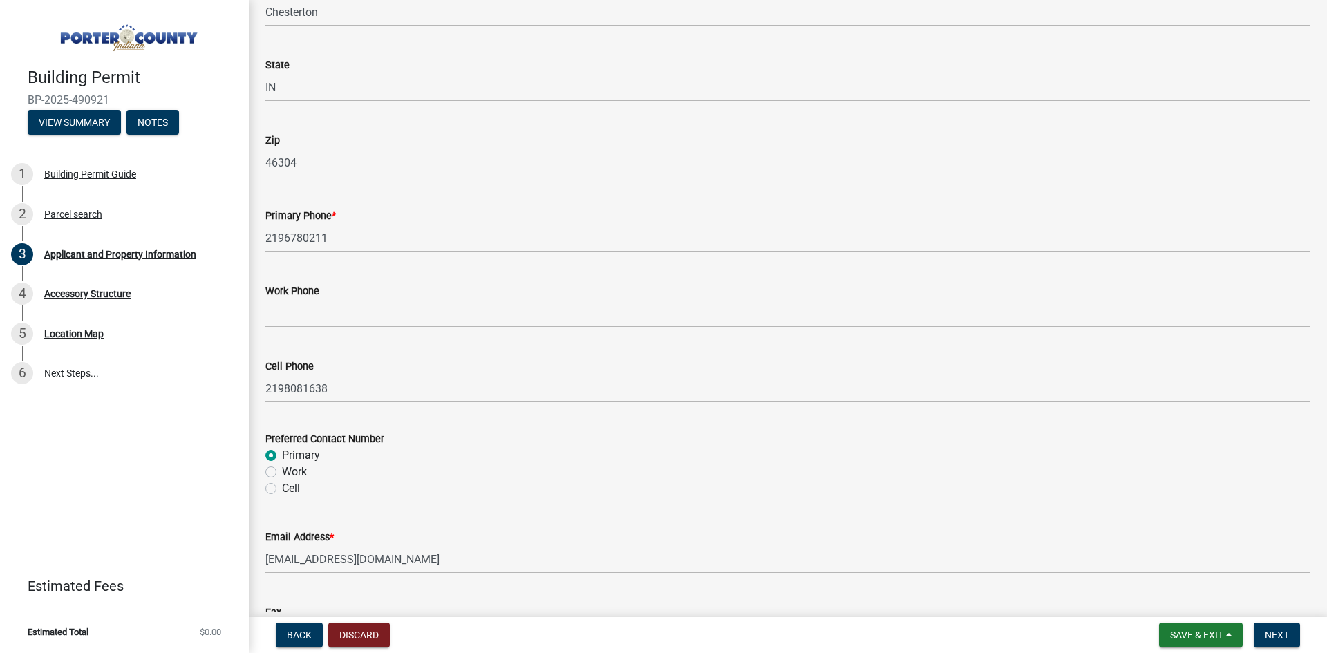
click at [292, 490] on label "Cell" at bounding box center [291, 488] width 18 height 17
click at [291, 489] on input "Cell" at bounding box center [286, 484] width 9 height 9
radio input "true"
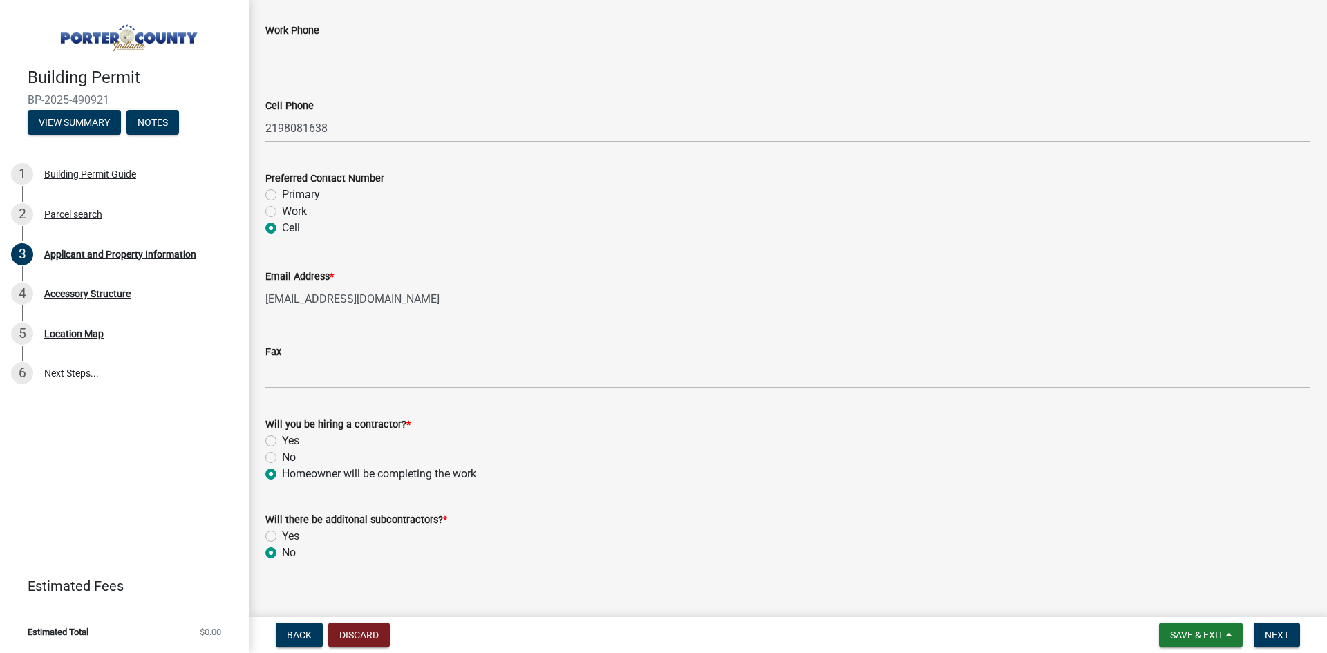
scroll to position [1933, 0]
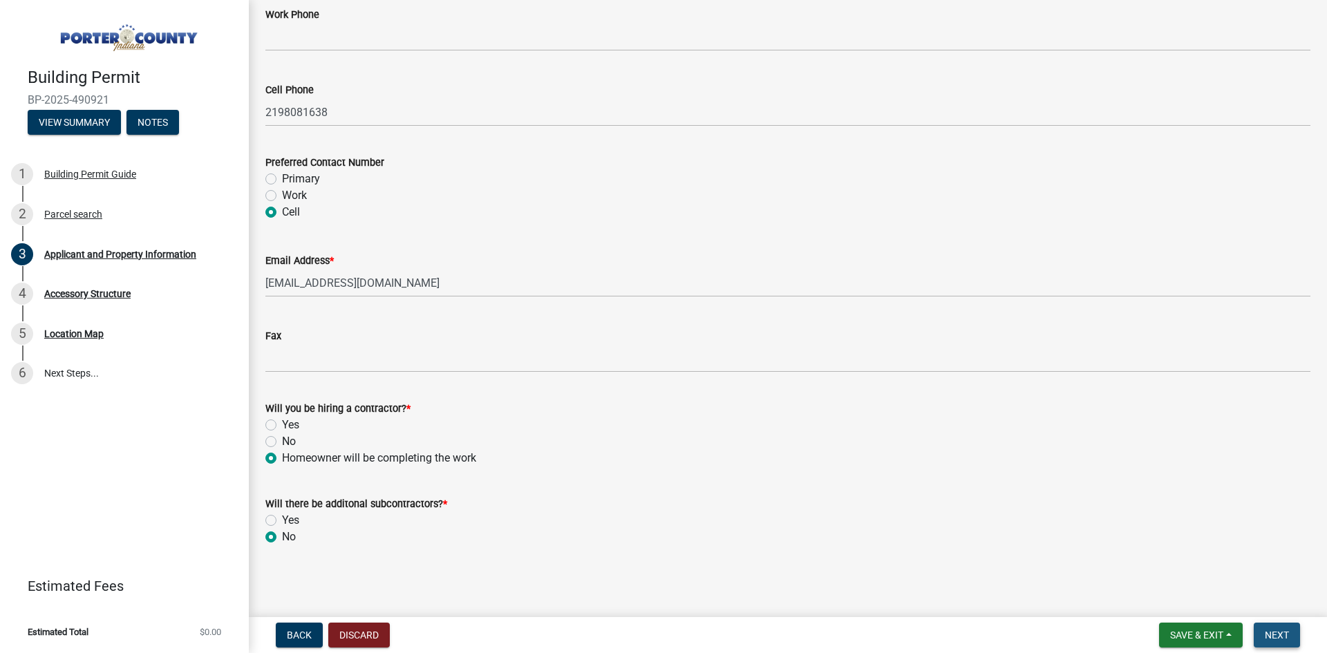
click at [1281, 639] on span "Next" at bounding box center [1277, 635] width 24 height 11
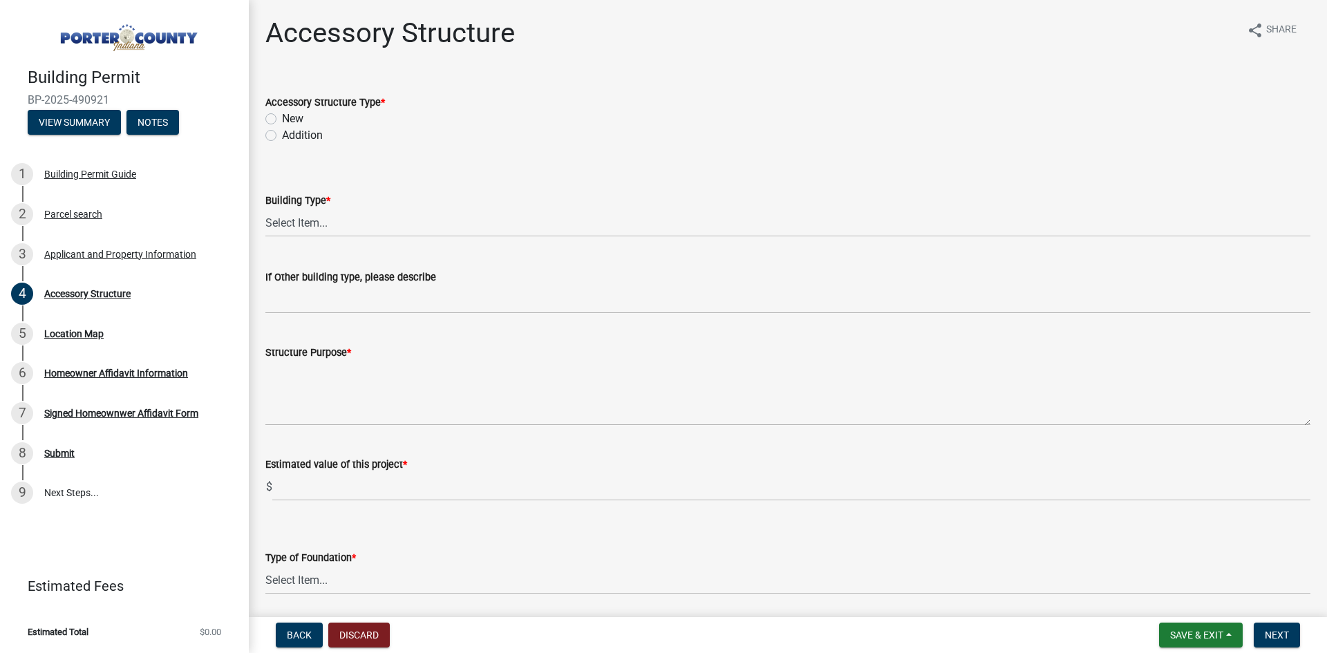
click at [295, 113] on label "New" at bounding box center [292, 119] width 21 height 17
click at [291, 113] on input "New" at bounding box center [286, 115] width 9 height 9
radio input "true"
click at [317, 227] on select "Select Item... Ag. Building Chicken Coop Detached Garage Exterior Remodel Gazeb…" at bounding box center [787, 223] width 1045 height 28
click at [265, 209] on select "Select Item... Ag. Building Chicken Coop Detached Garage Exterior Remodel Gazeb…" at bounding box center [787, 223] width 1045 height 28
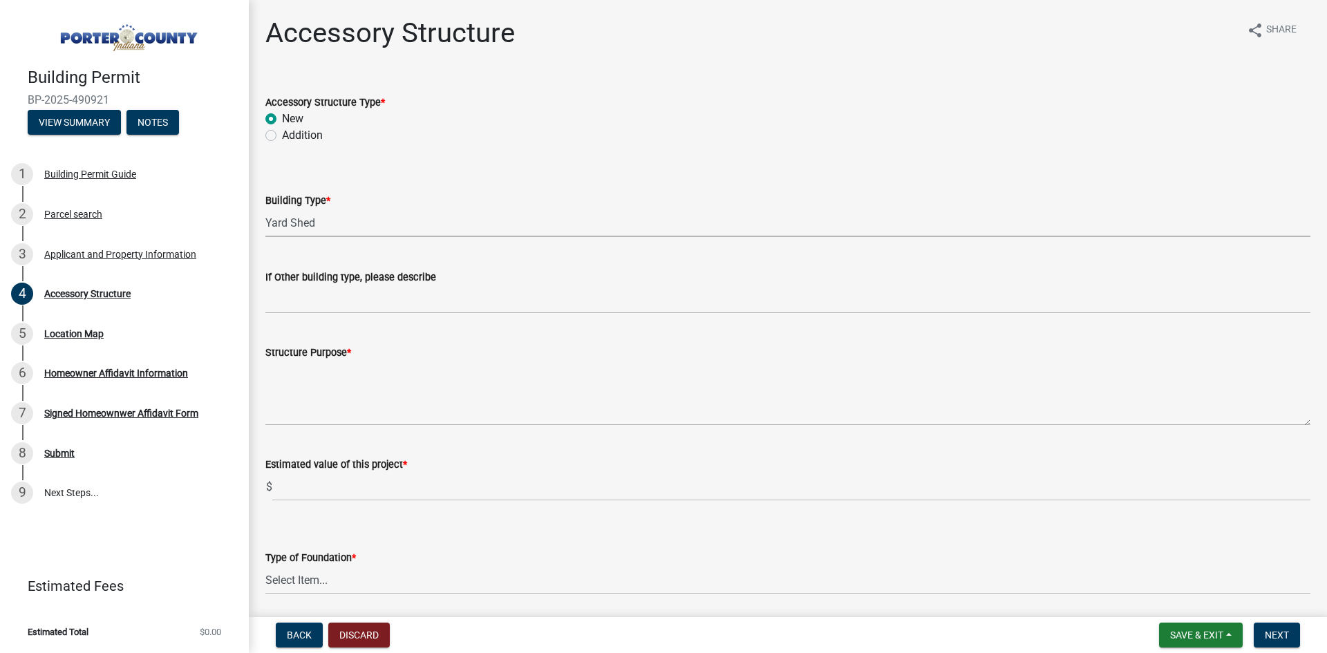
select select "b3000bfd-f408-4deb-8000-b6d1b85894a4"
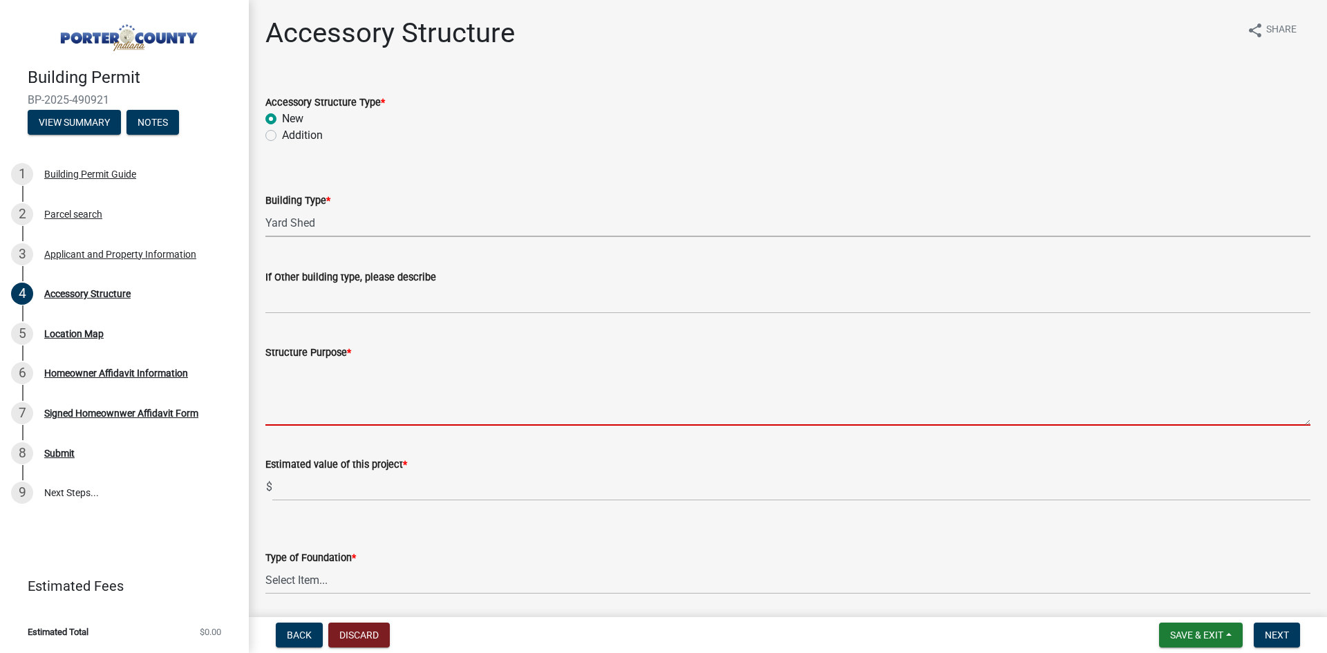
click at [326, 417] on textarea "Structure Purpose *" at bounding box center [787, 393] width 1045 height 65
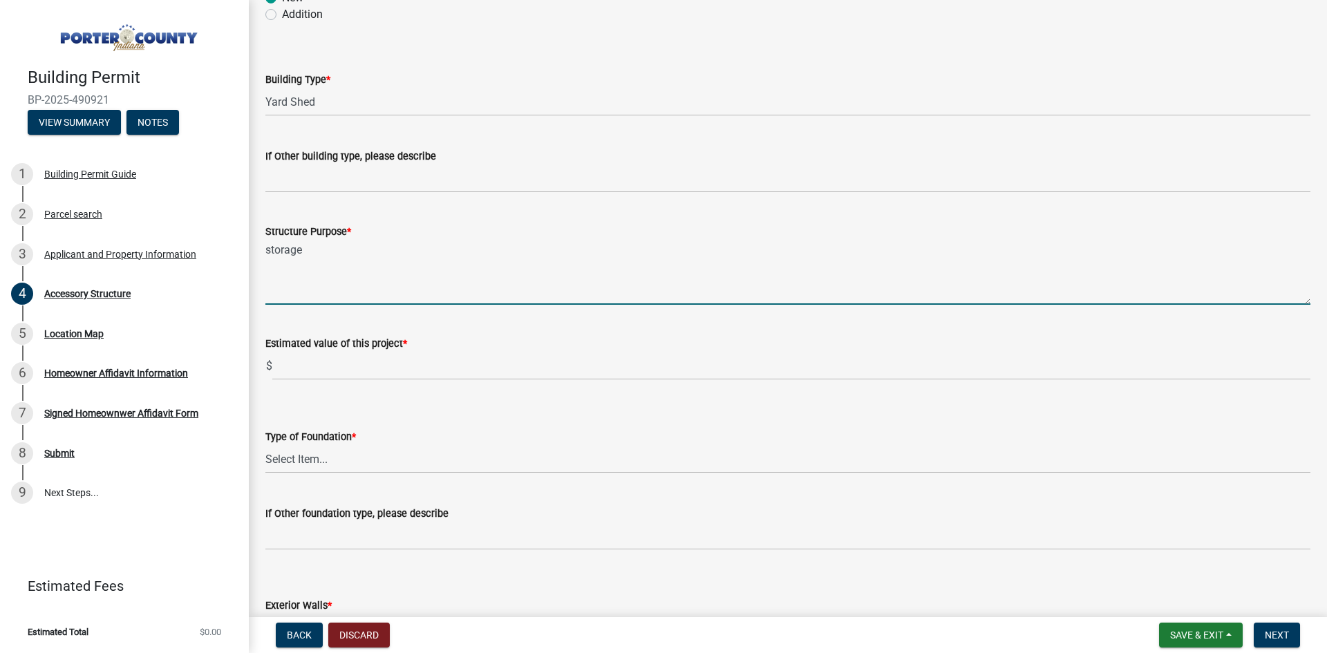
scroll to position [138, 0]
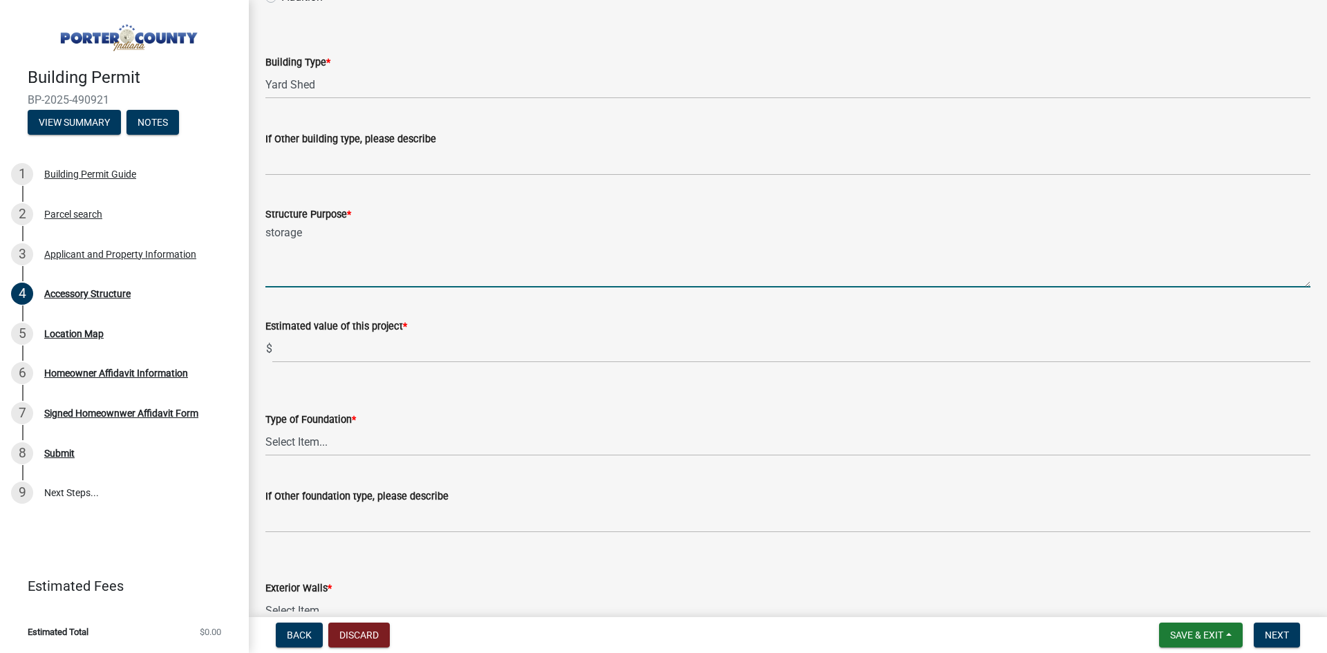
type textarea "storage"
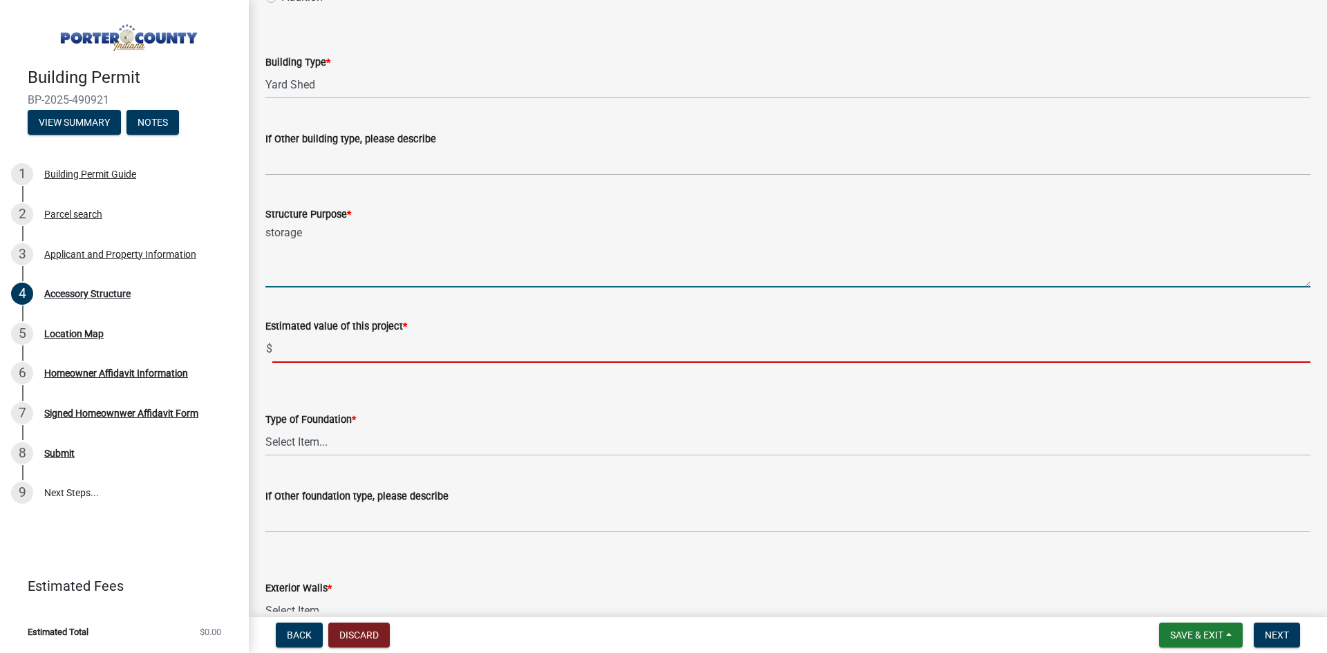
click at [340, 349] on input "text" at bounding box center [791, 349] width 1038 height 28
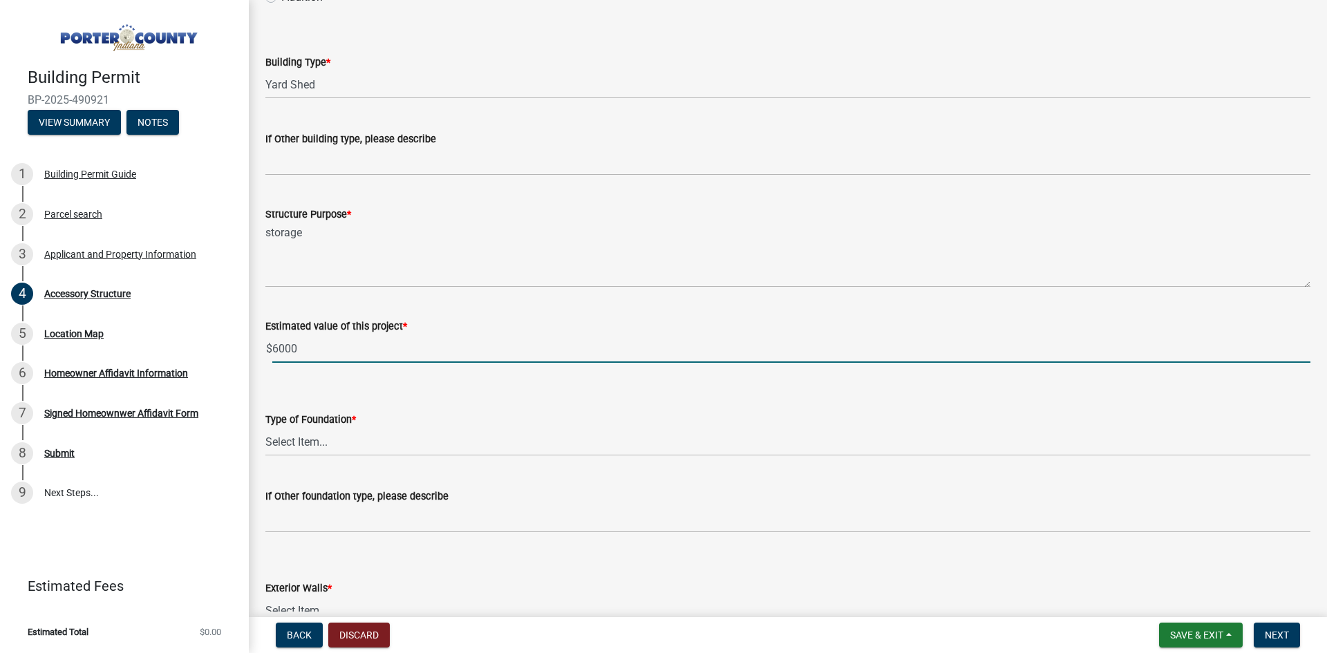
type input "6000"
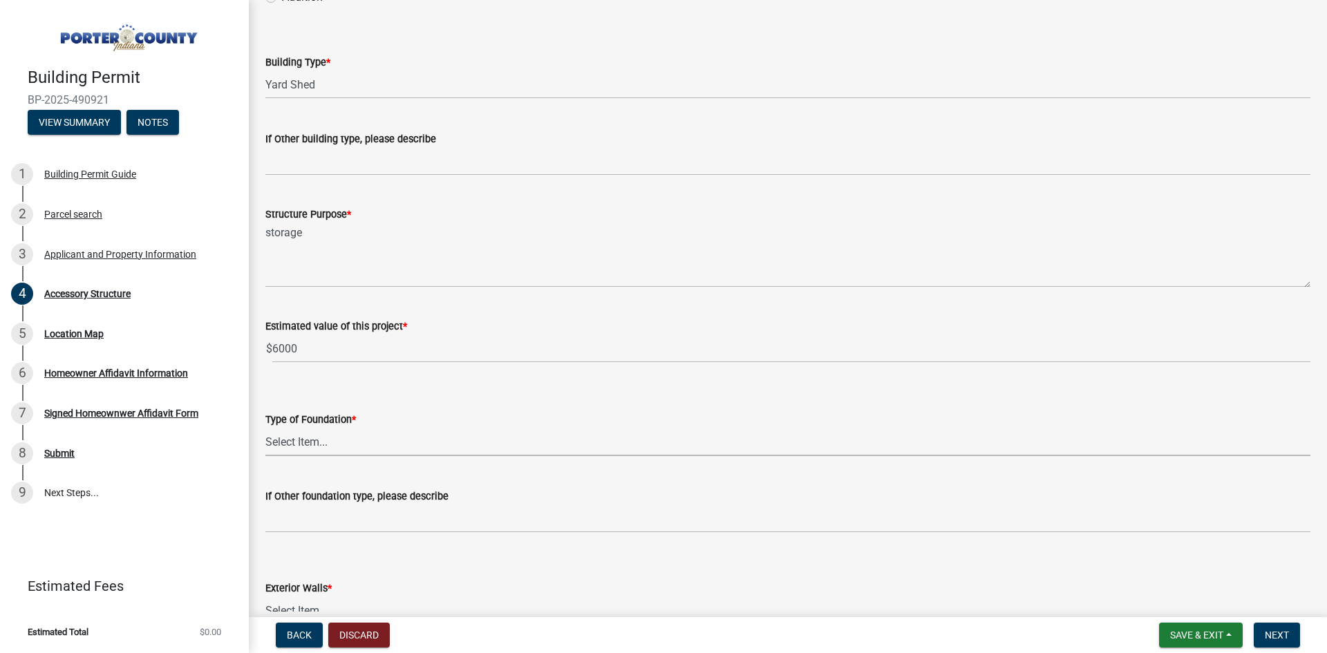
click at [329, 449] on select "Select Item... Concrete Block Poured Concrete Post Frame Other" at bounding box center [787, 442] width 1045 height 28
click at [265, 428] on select "Select Item... Concrete Block Poured Concrete Post Frame Other" at bounding box center [787, 442] width 1045 height 28
select select "c9e834ac-bebe-4d20-b79b-0346d2791f6f"
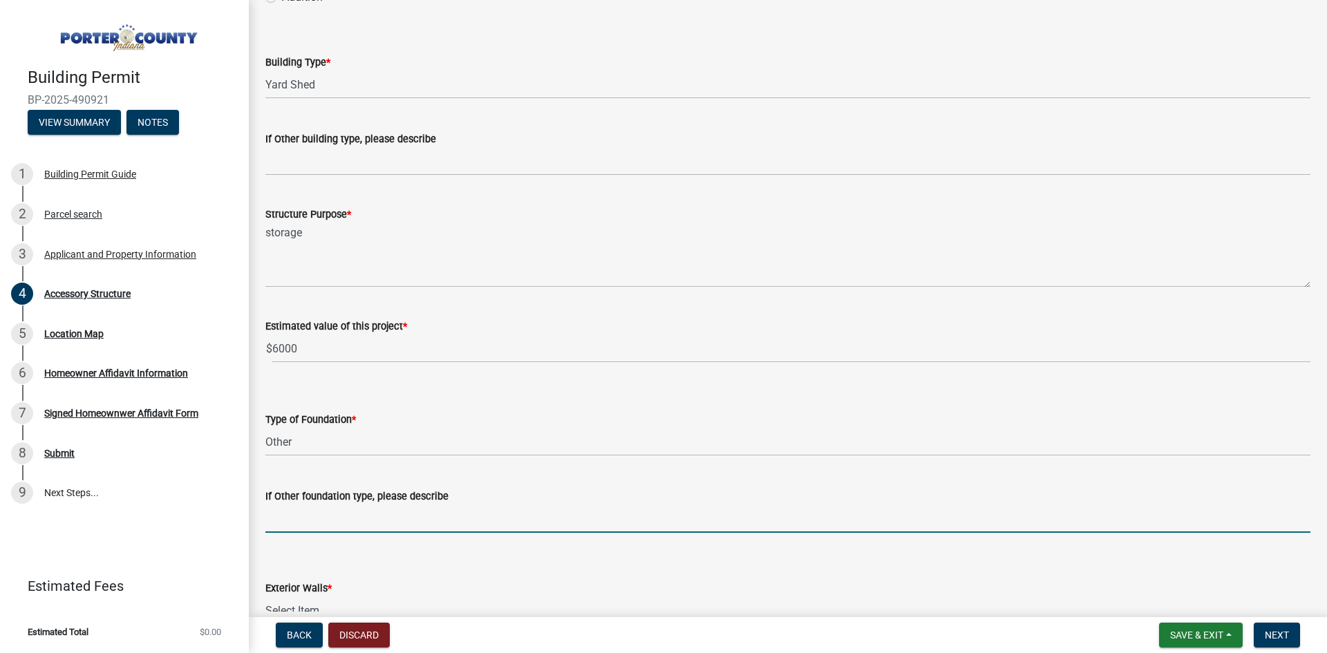
click at [317, 525] on input "If Other foundation type, please describe" at bounding box center [787, 519] width 1045 height 28
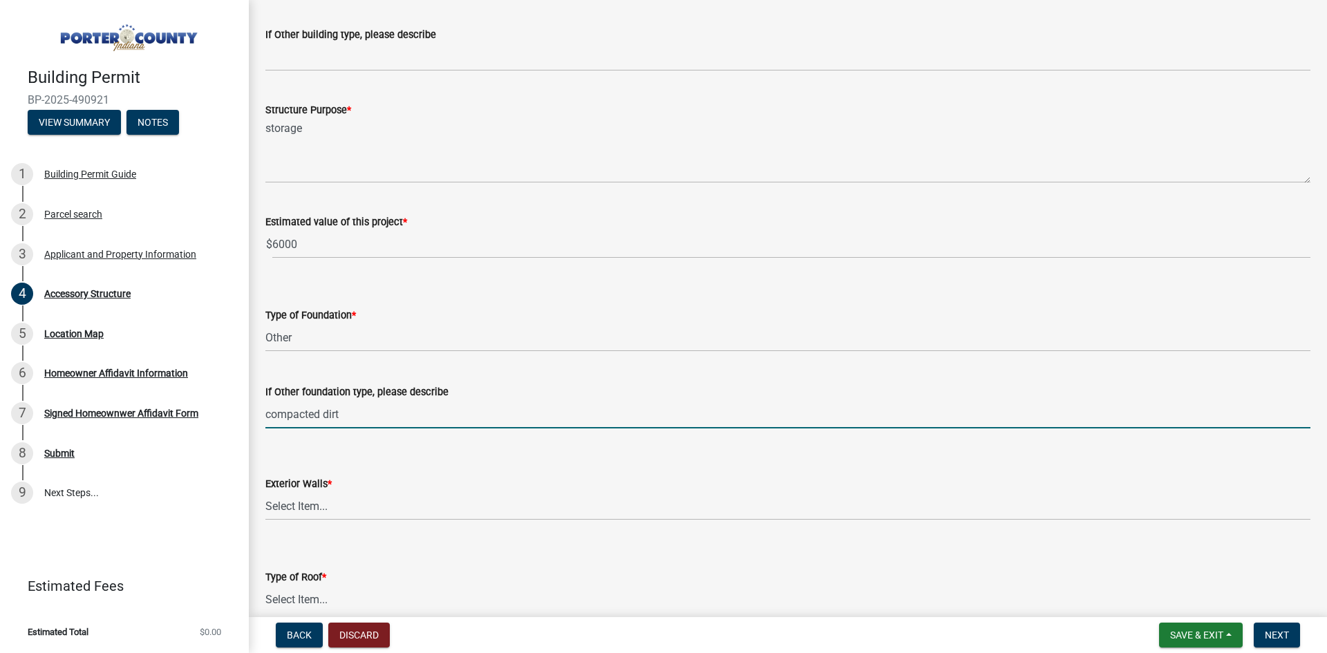
scroll to position [346, 0]
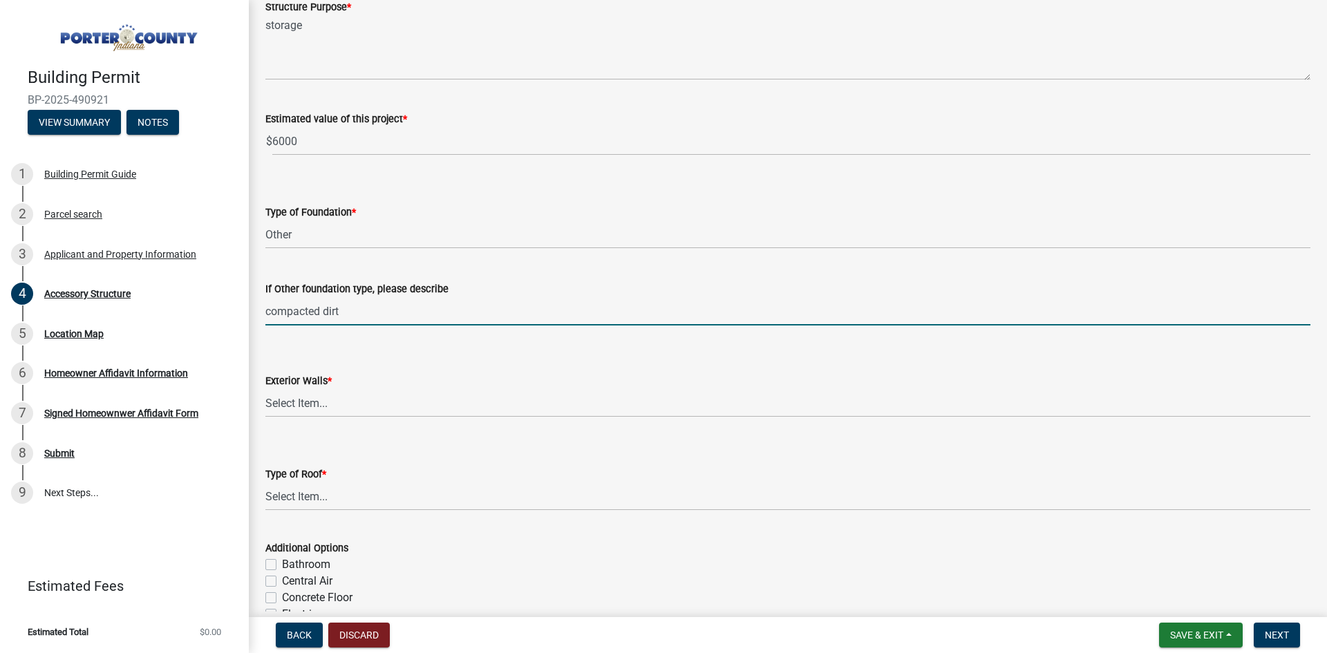
type input "compacted dirt"
click at [332, 395] on select "Select Item... Masonry Wood Frame Post Frame Steel Frame" at bounding box center [787, 403] width 1045 height 28
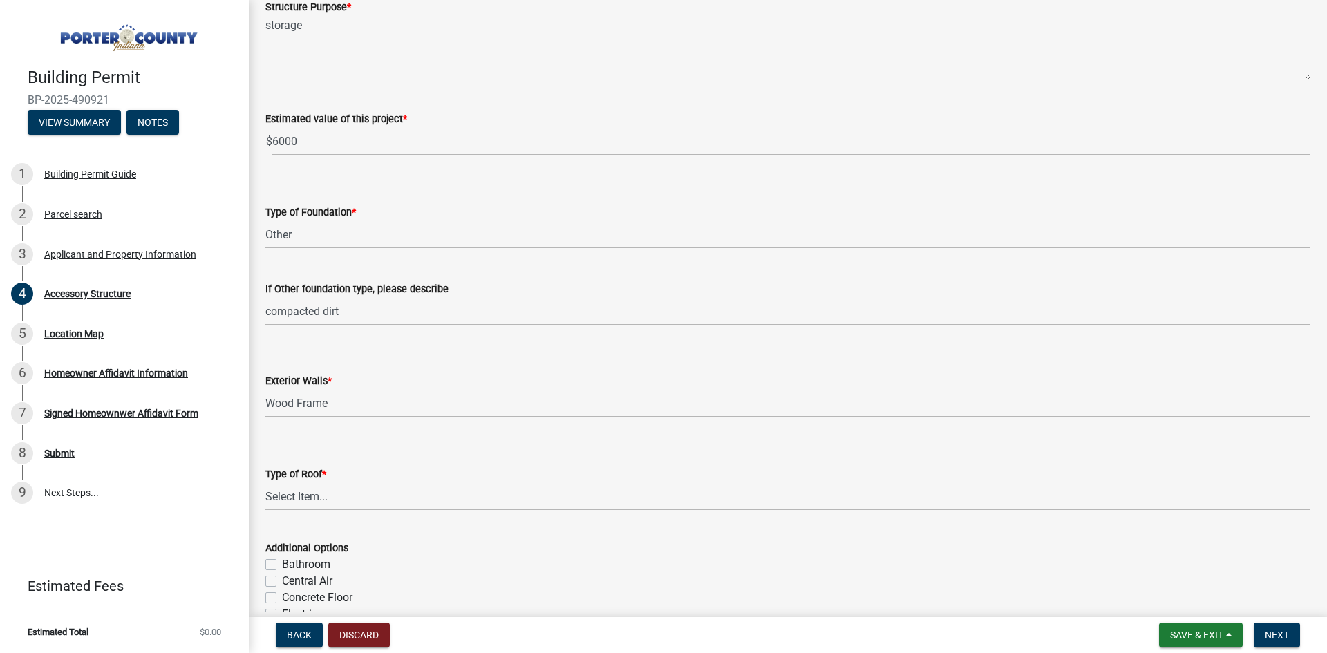
click at [265, 389] on select "Select Item... Masonry Wood Frame Post Frame Steel Frame" at bounding box center [787, 403] width 1045 height 28
select select "29856c7f-eeba-4e54-97cb-4d08c5c5b677"
click at [339, 404] on select "Select Item... Masonry Wood Frame Post Frame Steel Frame" at bounding box center [787, 403] width 1045 height 28
click at [335, 496] on select "Select Item... Shingles Steel" at bounding box center [787, 496] width 1045 height 28
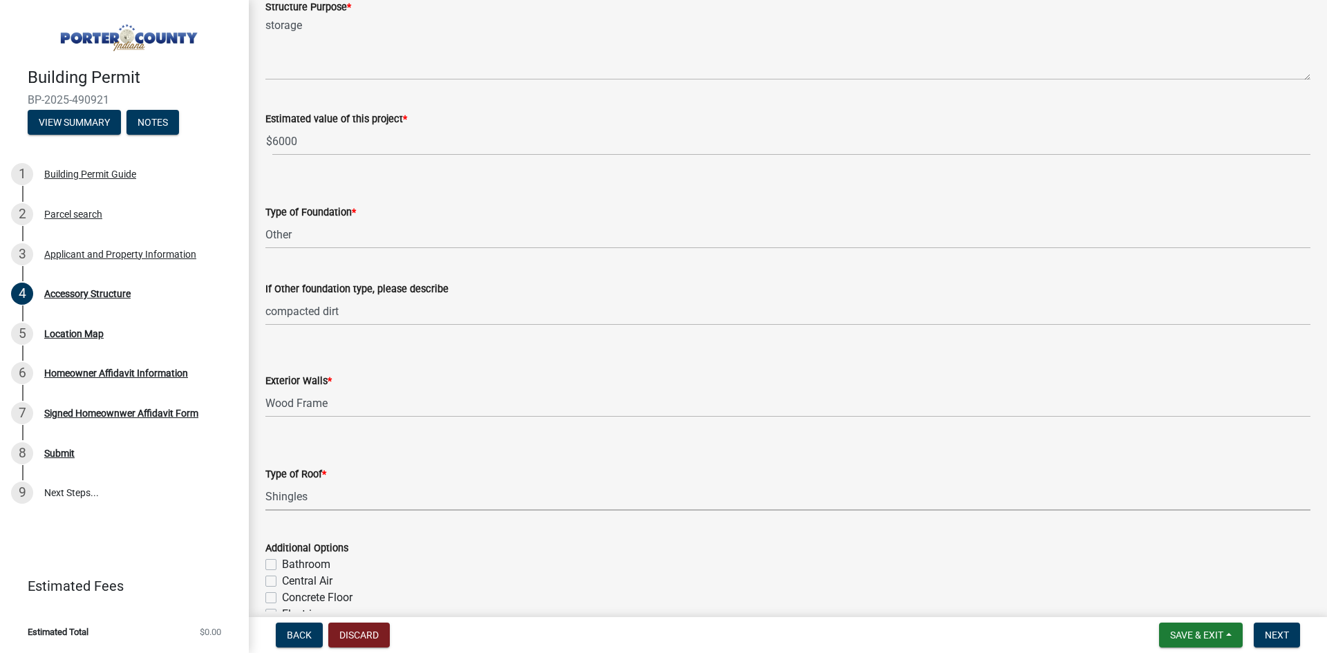
click at [265, 482] on select "Select Item... Shingles Steel" at bounding box center [787, 496] width 1045 height 28
select select "d4b8d1da-05eb-44cd-bbb6-c979fa719f22"
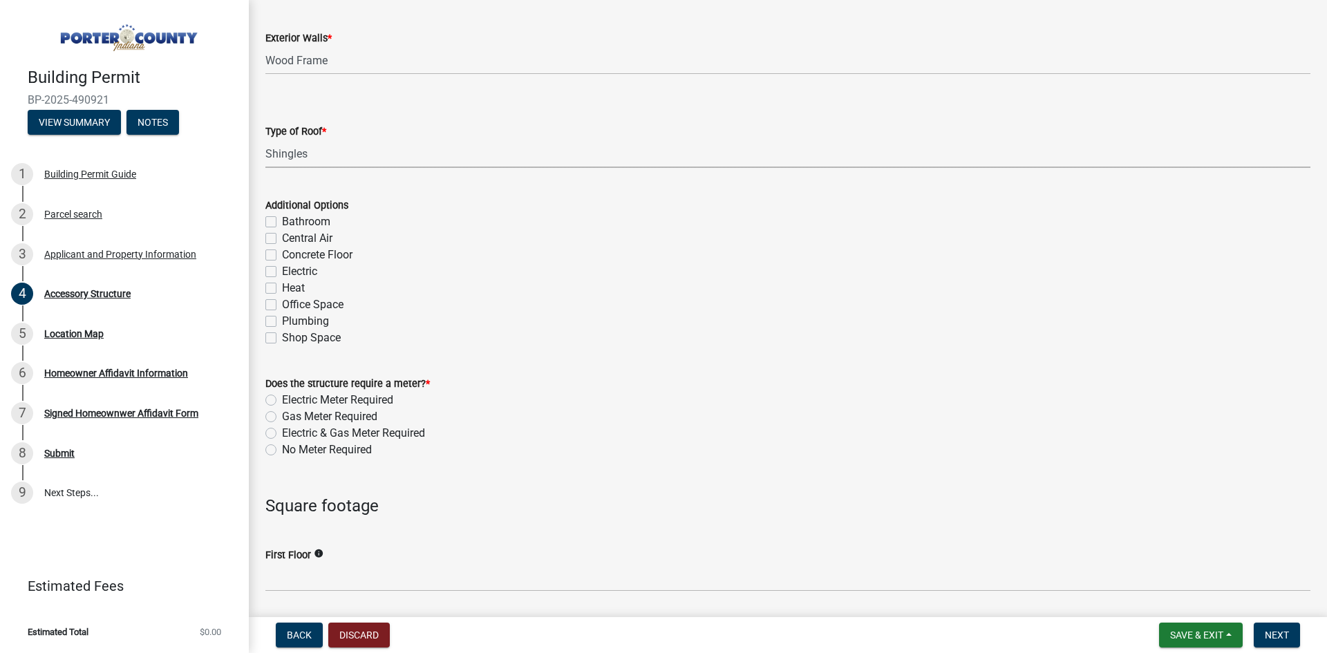
scroll to position [691, 0]
click at [357, 445] on label "No Meter Required" at bounding box center [327, 447] width 90 height 17
click at [291, 445] on input "No Meter Required" at bounding box center [286, 443] width 9 height 9
radio input "true"
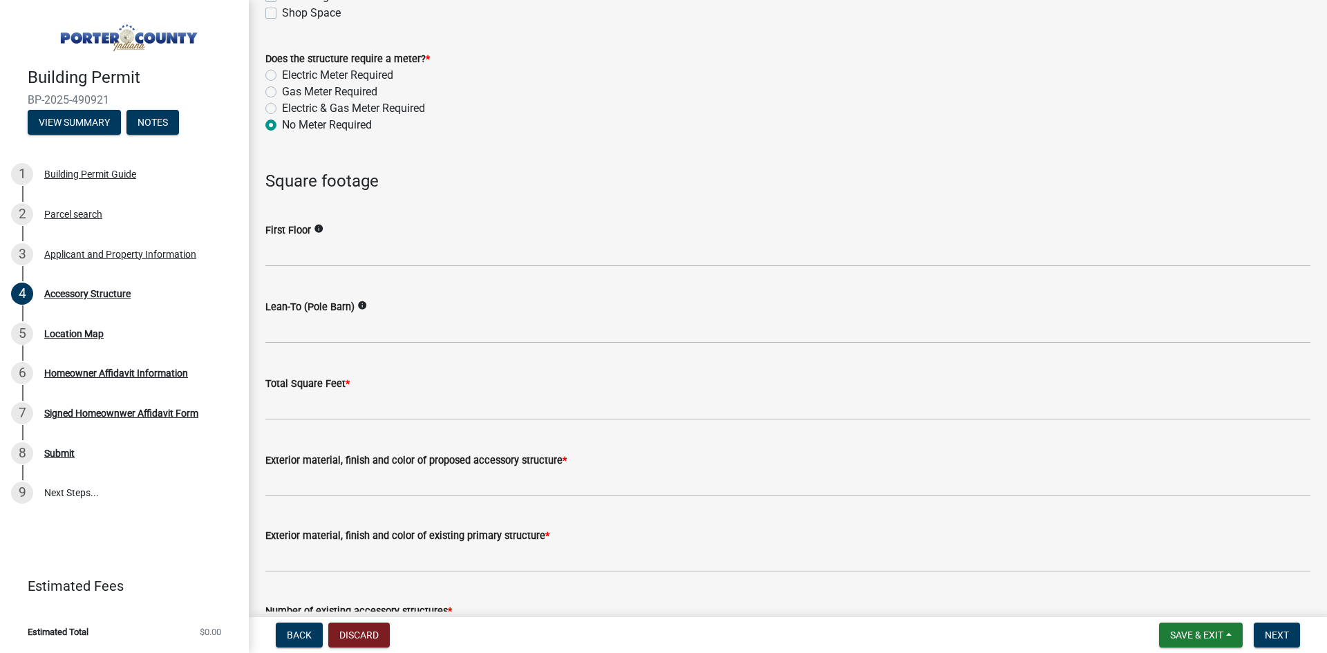
scroll to position [1037, 0]
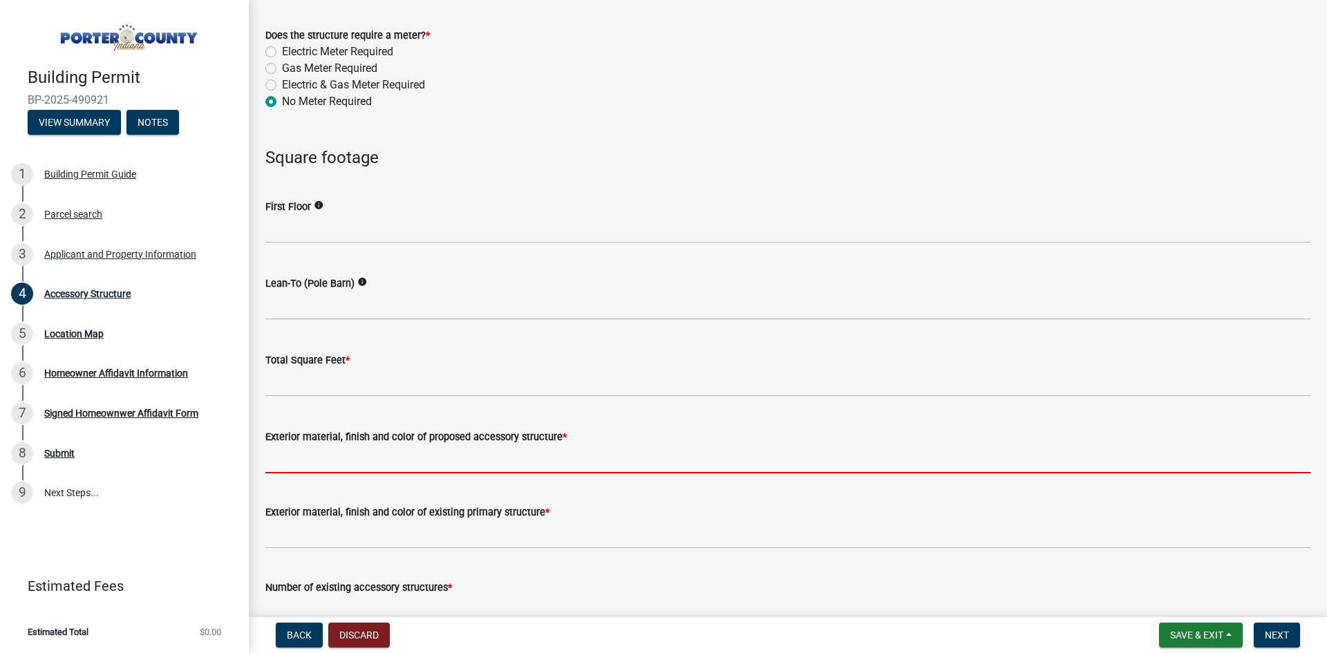
click at [382, 462] on input "Exterior material, finish and color of proposed accessory structure *" at bounding box center [787, 459] width 1045 height 28
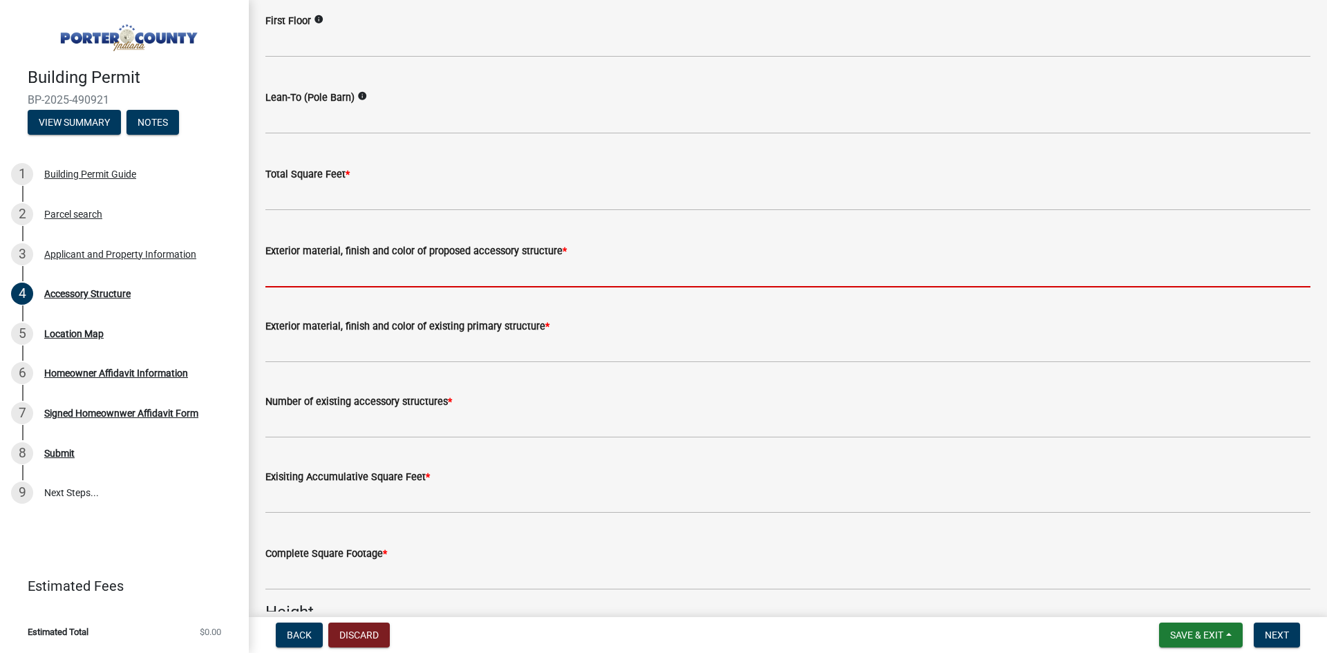
scroll to position [1244, 0]
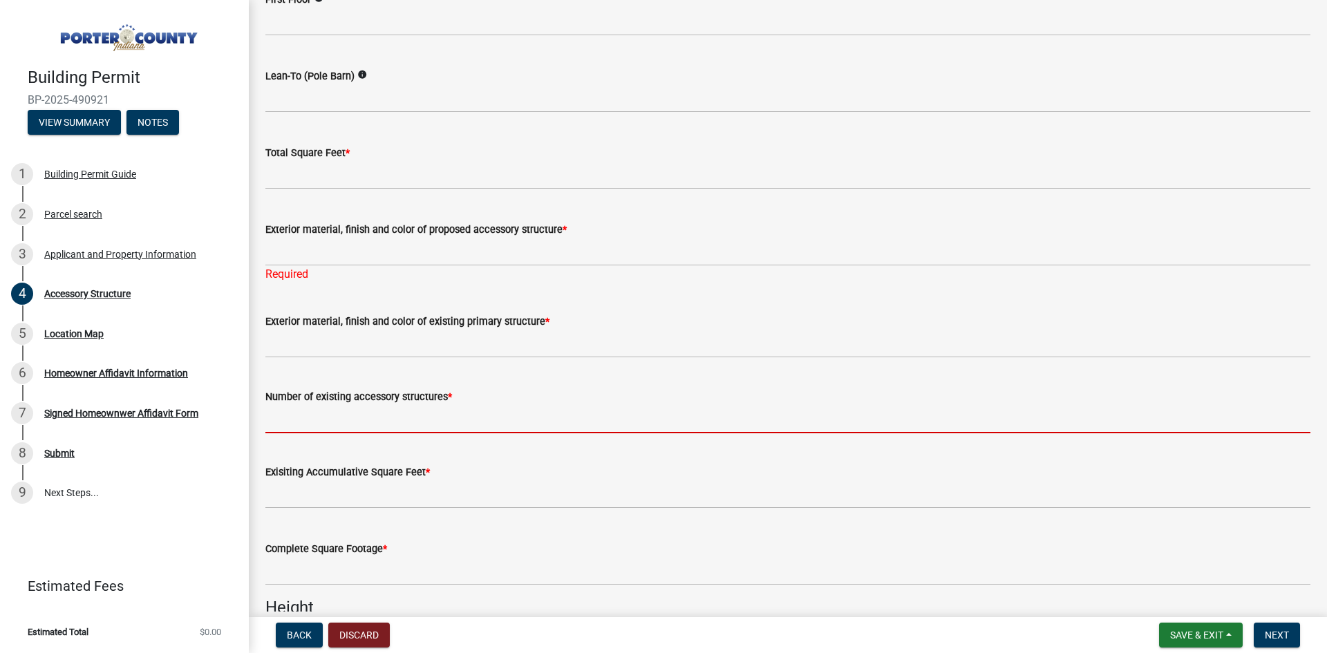
click at [392, 404] on form "Number of existing accessory structures *" at bounding box center [787, 410] width 1045 height 45
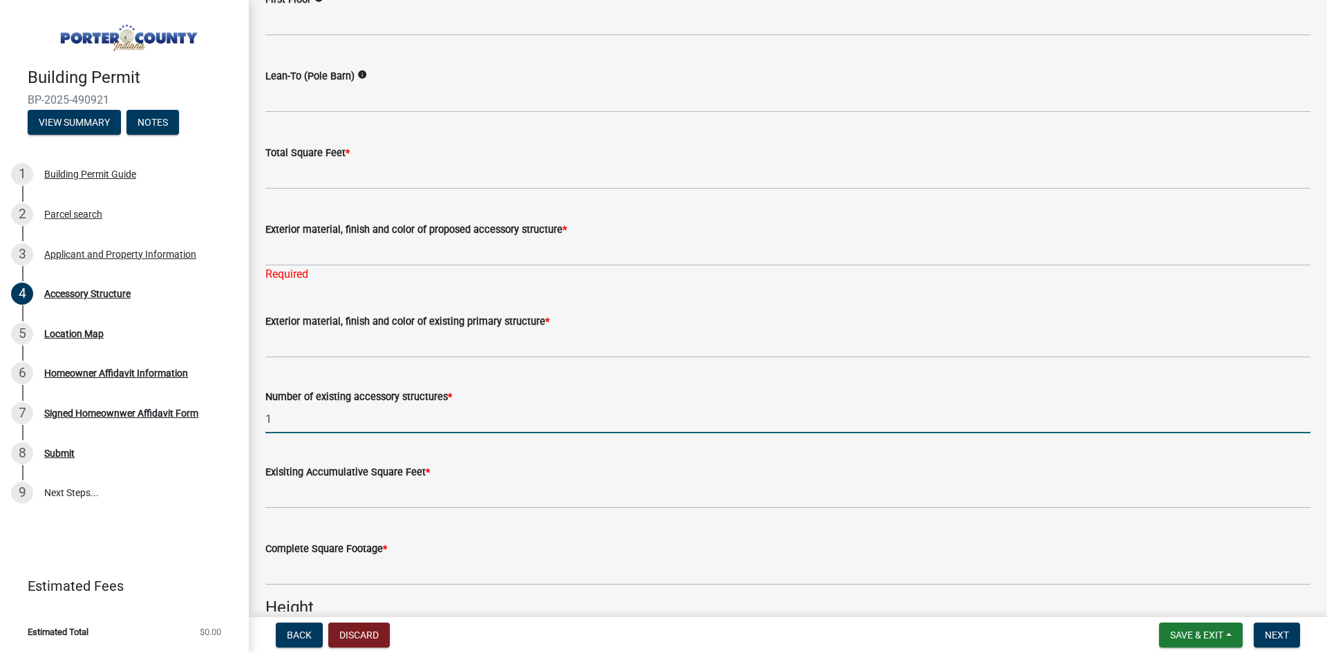
type input "1"
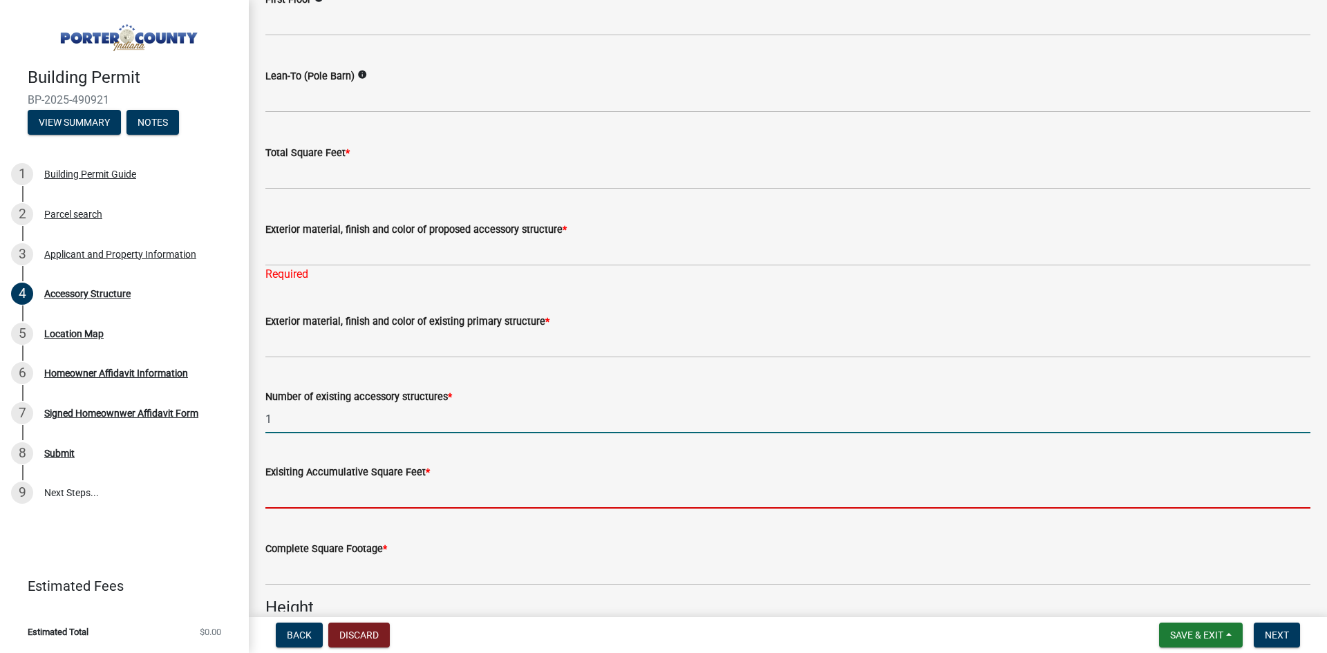
click at [373, 502] on input "text" at bounding box center [787, 494] width 1045 height 28
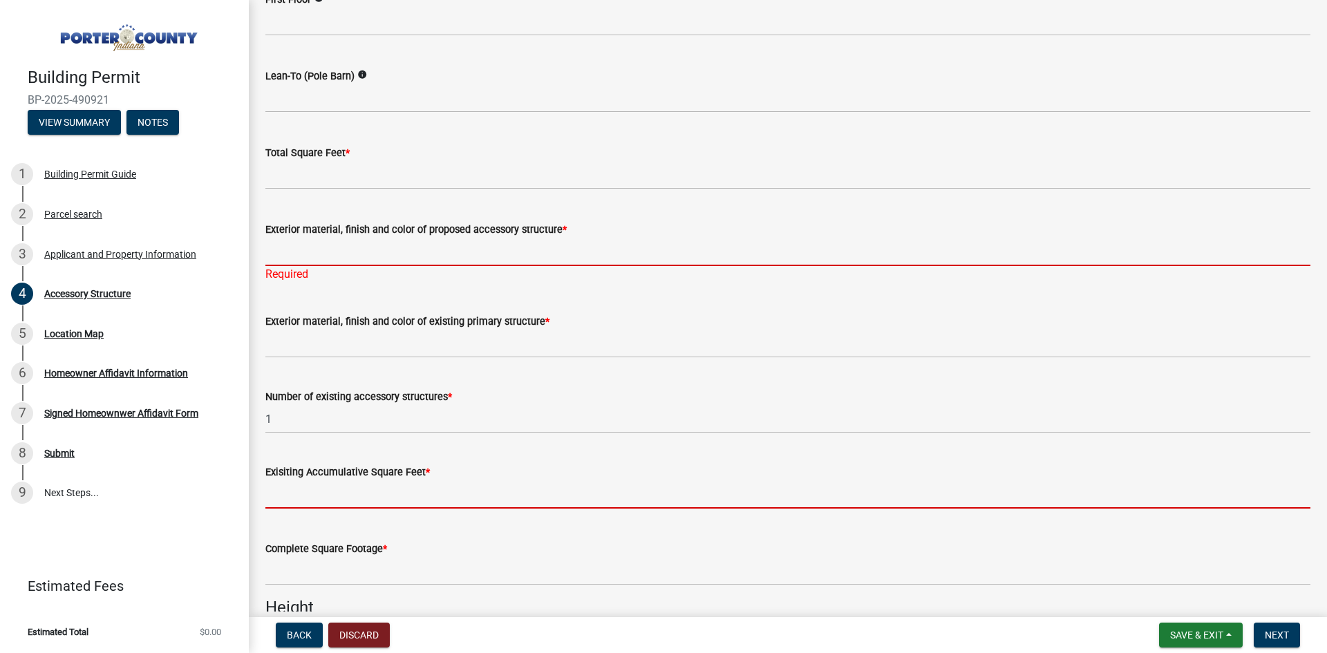
click at [379, 252] on input "Exterior material, finish and color of proposed accessory structure *" at bounding box center [787, 252] width 1045 height 28
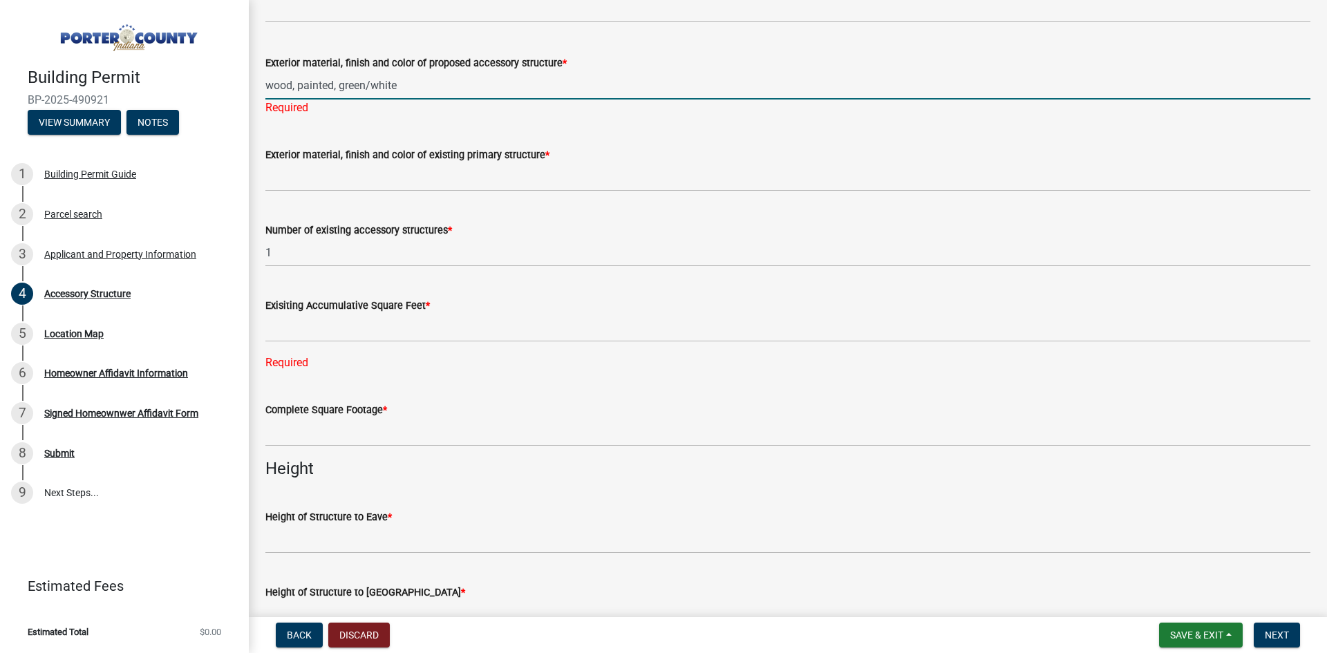
scroll to position [1452, 0]
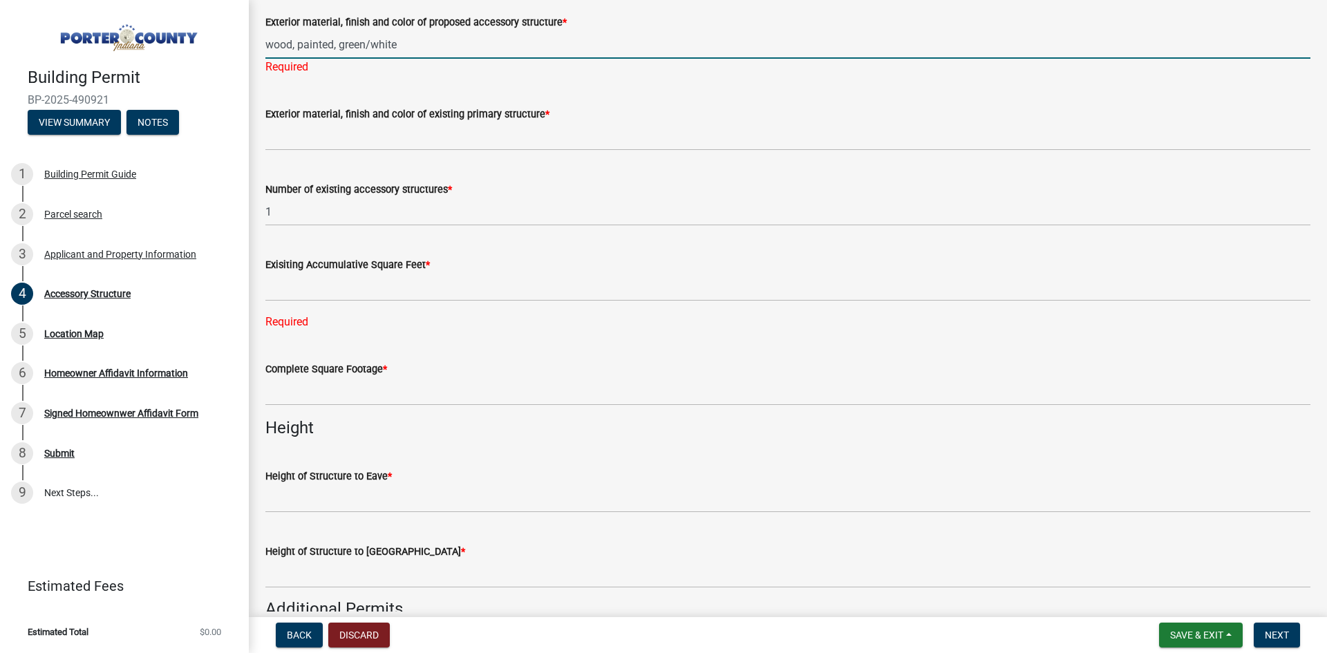
type input "wood, painted, green/white"
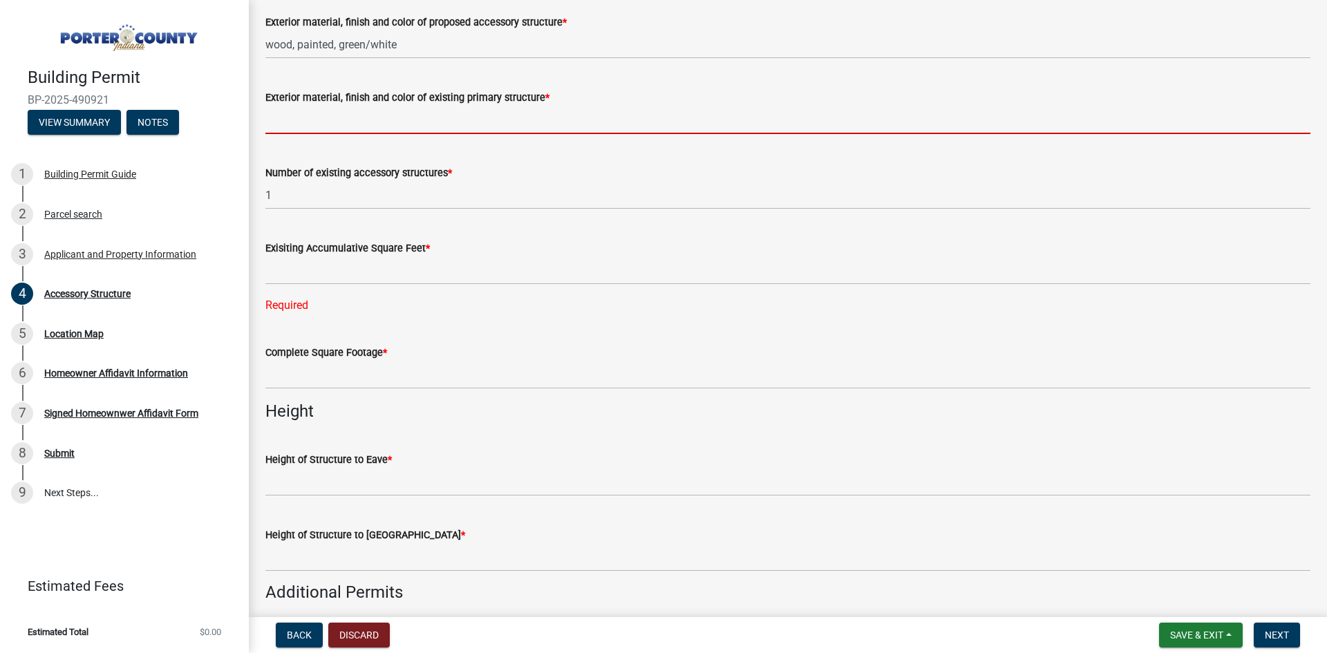
click at [359, 145] on wm-data-entity-input-list "Accessory Structure Type * New Addition Building Type * Select Item... Ag. Buil…" at bounding box center [787, 39] width 1045 height 2827
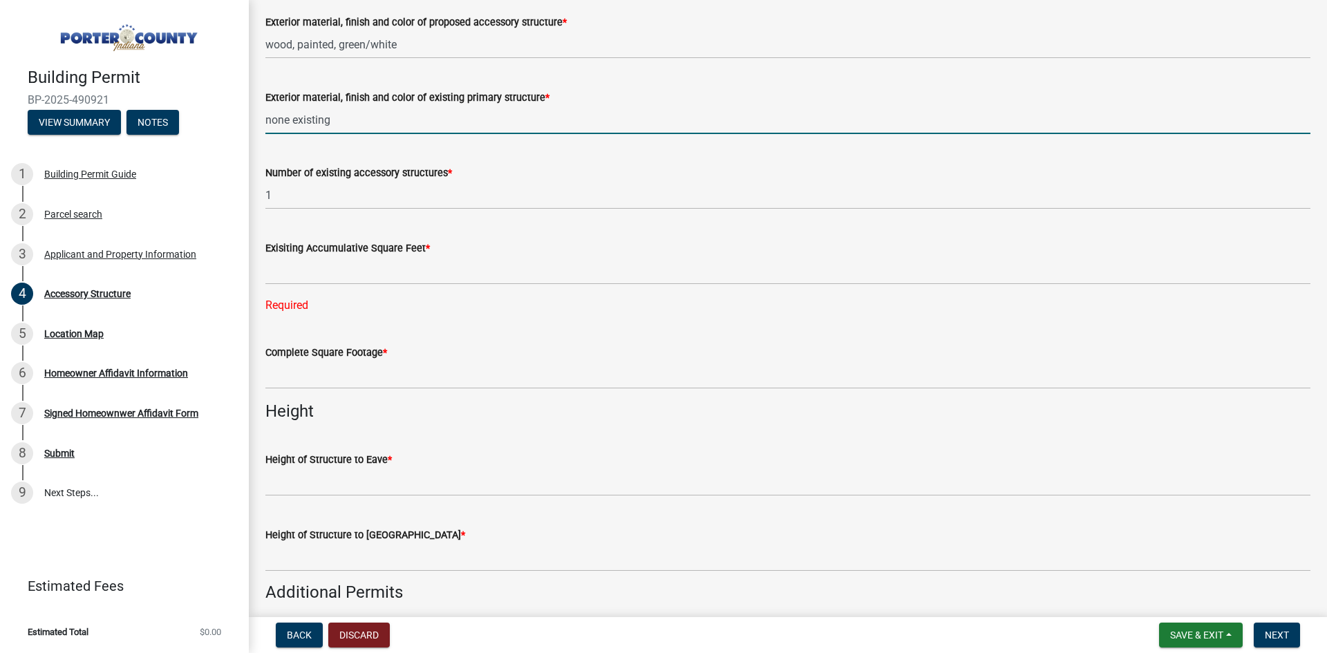
type input "none existing"
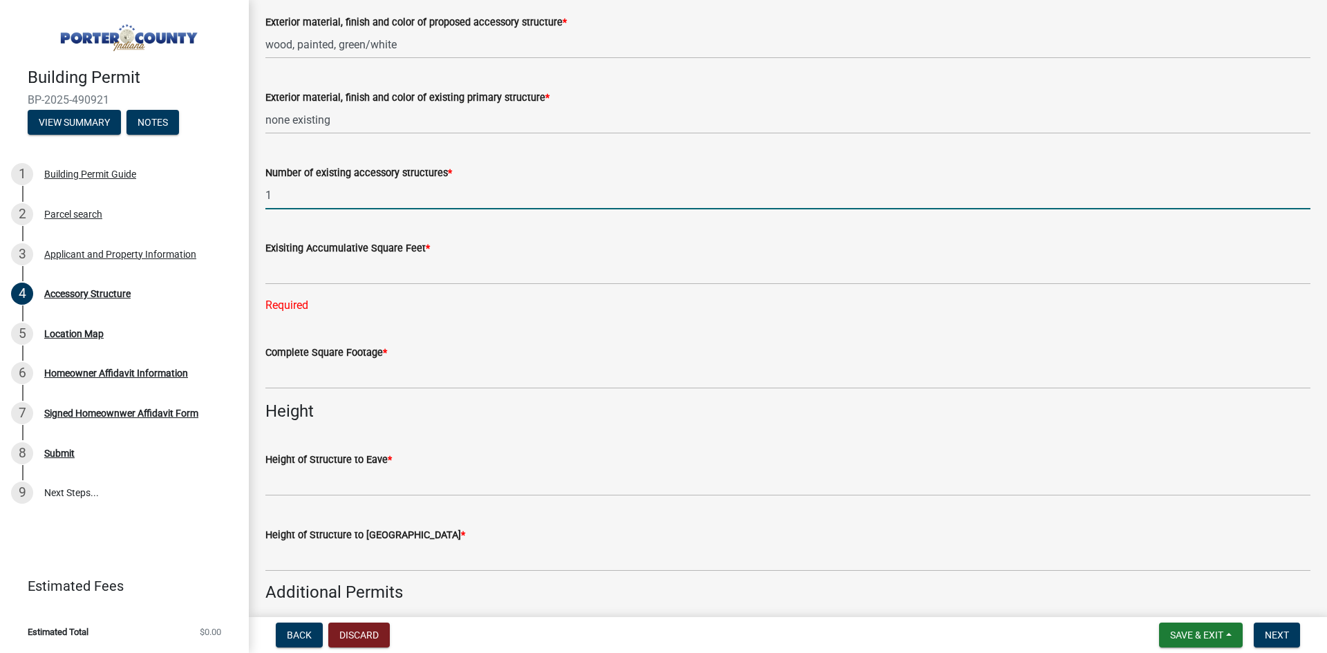
click at [339, 196] on input "1" at bounding box center [787, 195] width 1045 height 28
type input "0"
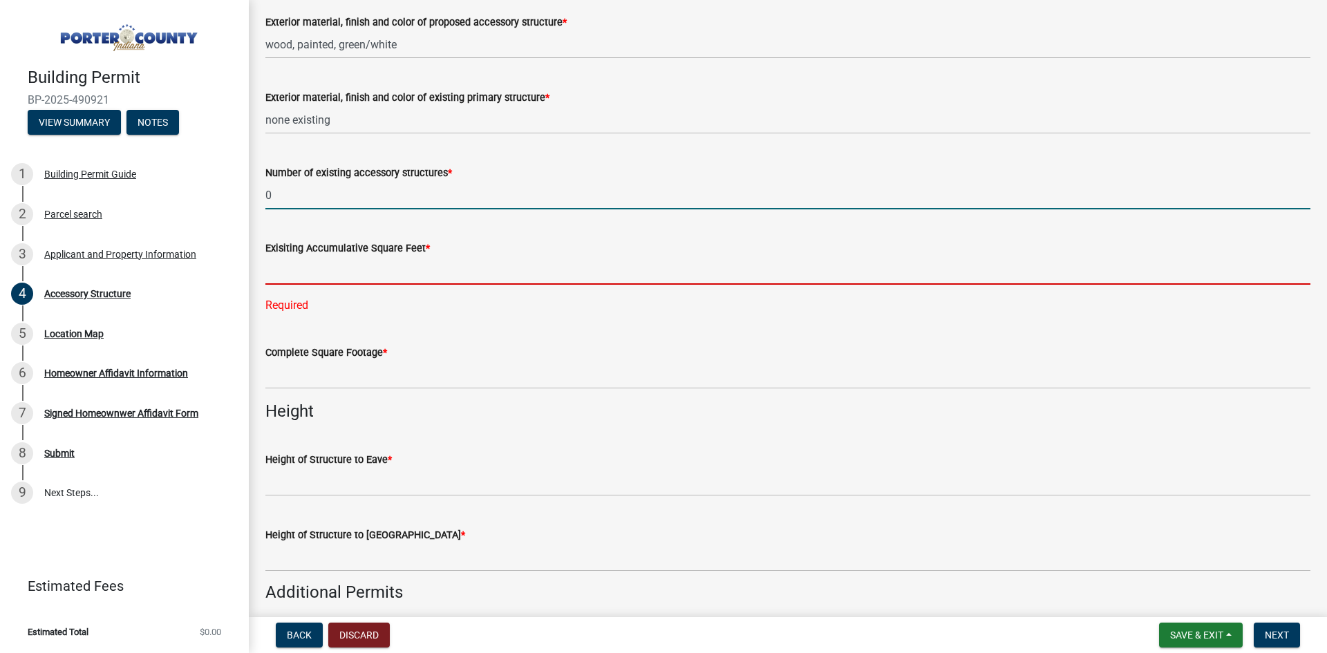
click at [338, 278] on input "text" at bounding box center [787, 270] width 1045 height 28
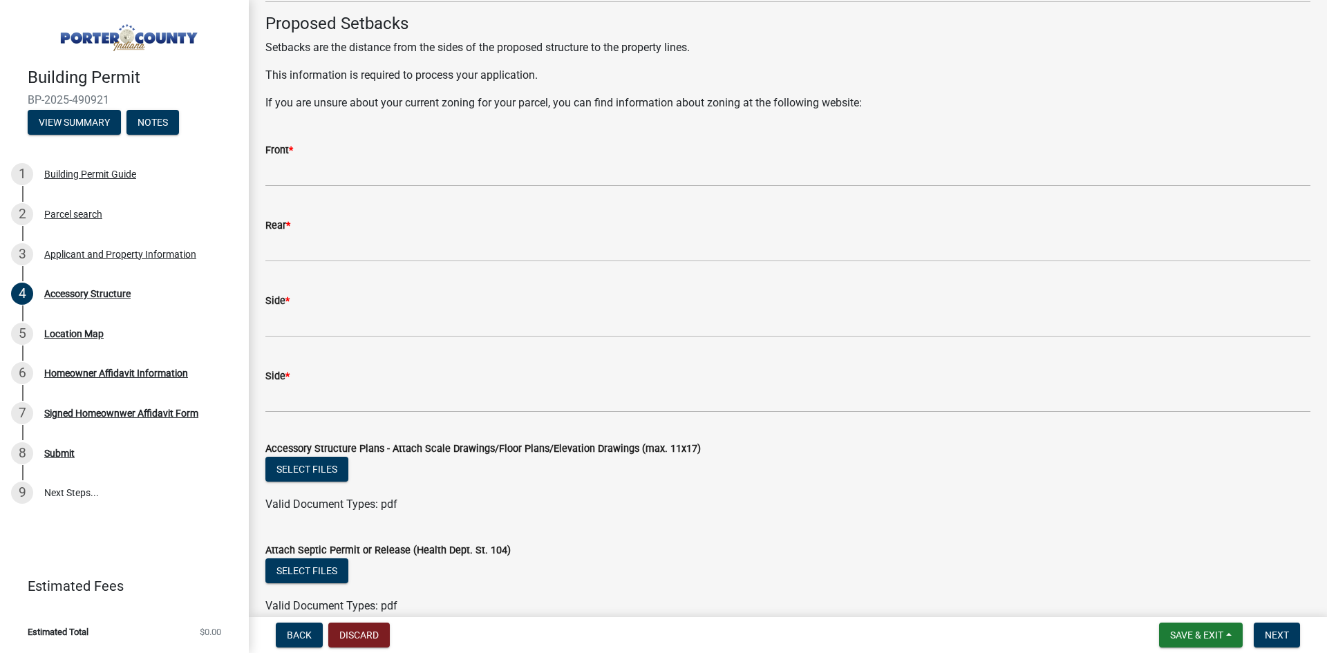
scroll to position [2347, 0]
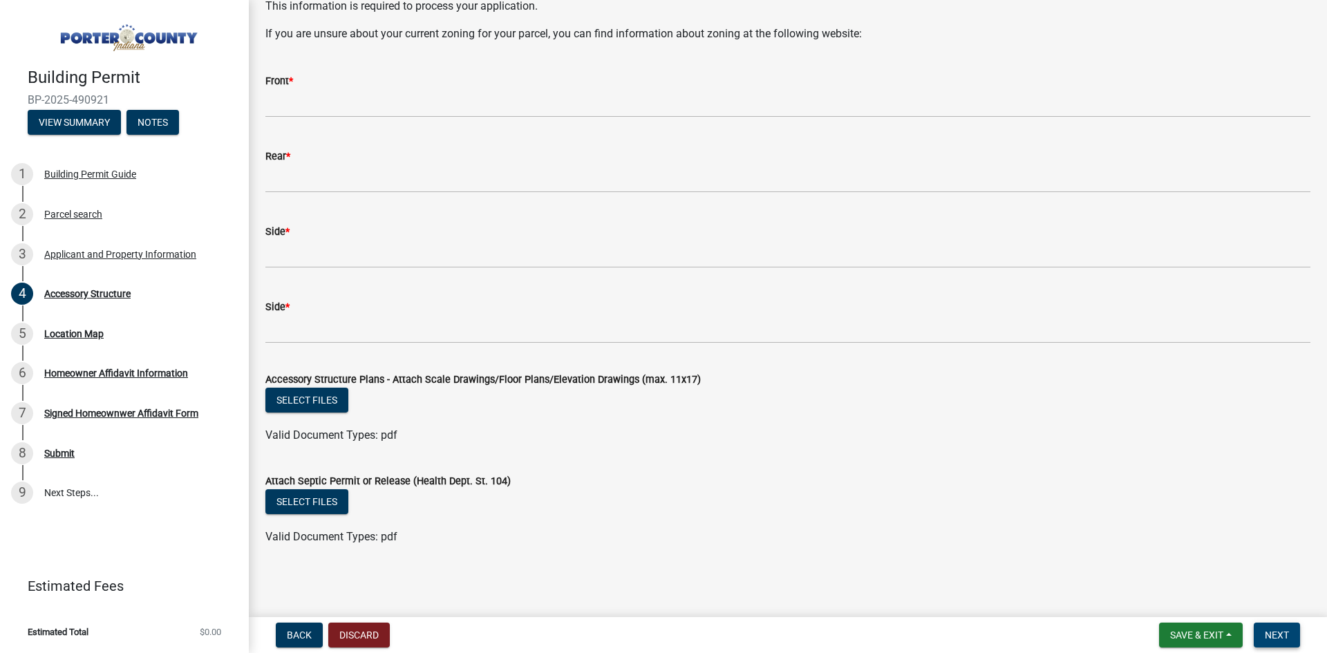
click at [1277, 634] on span "Next" at bounding box center [1277, 635] width 24 height 11
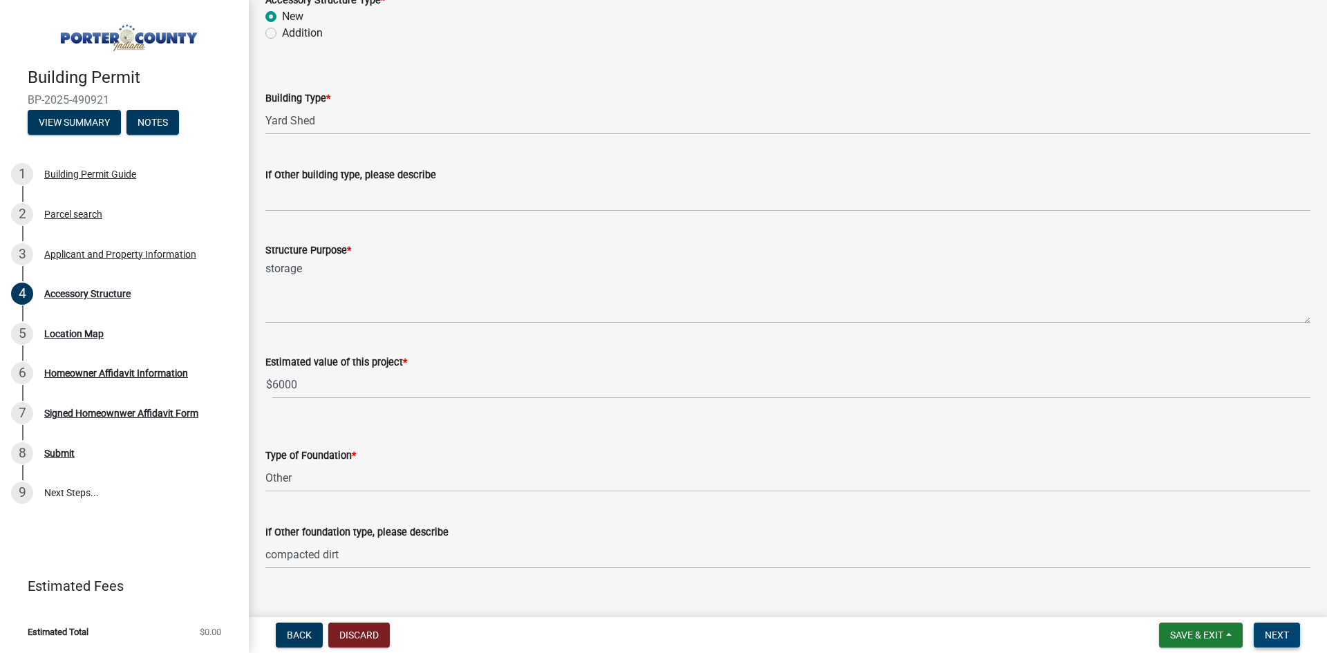
scroll to position [82, 0]
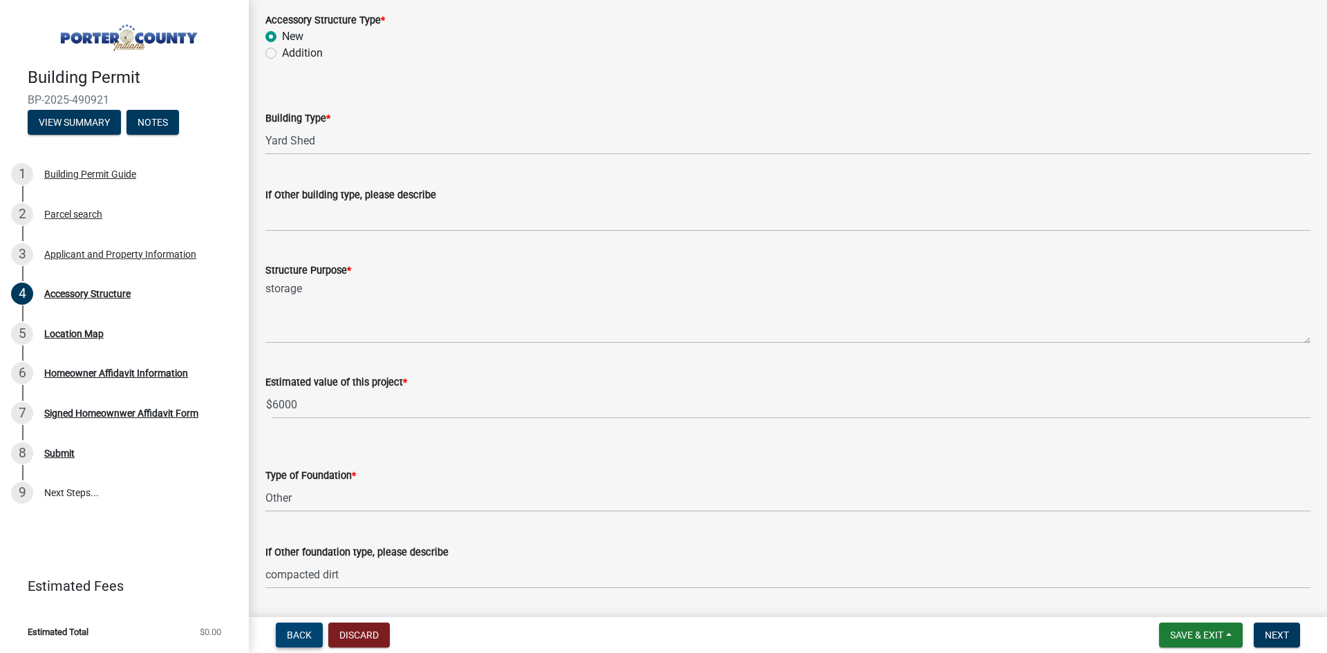
click at [297, 635] on span "Back" at bounding box center [299, 635] width 25 height 11
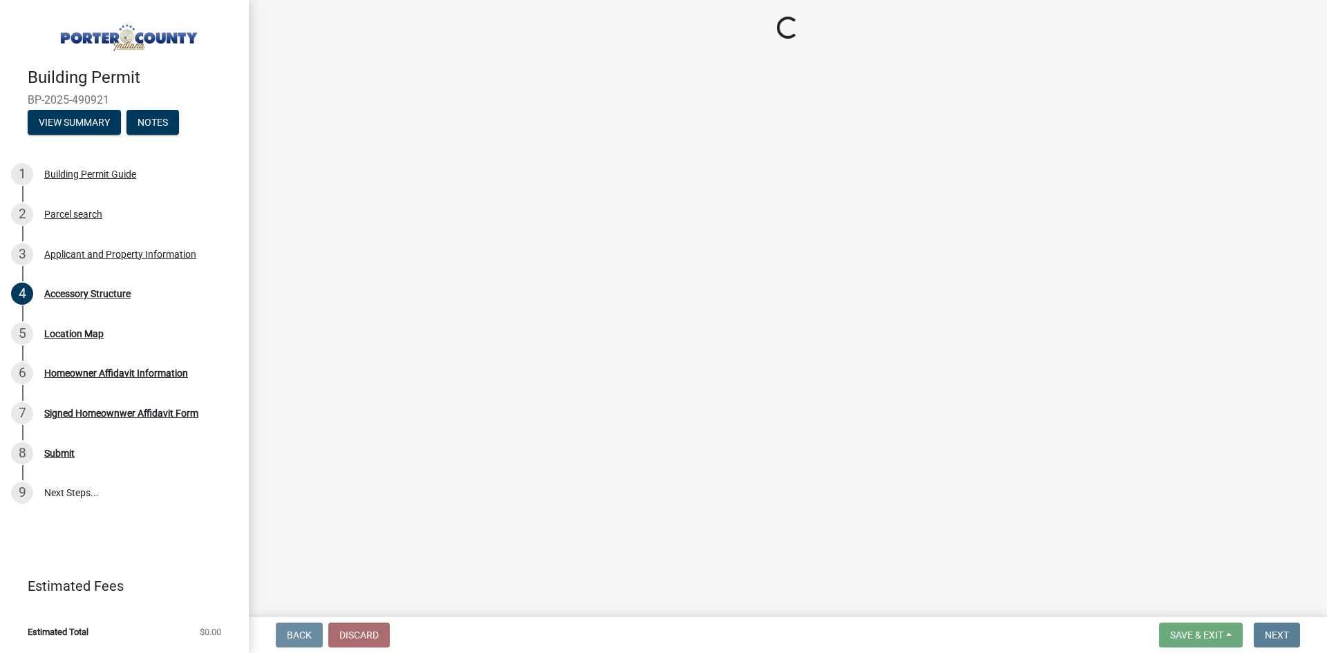
scroll to position [0, 0]
select select "8c5c5d2f-5024-43e1-983d-8a6c0483800f"
select select "ea6751d4-6bf7-4a16-89ee-f7801ab82aa1"
select select "92efe679-05f4-414a-9426-51627fba5de6"
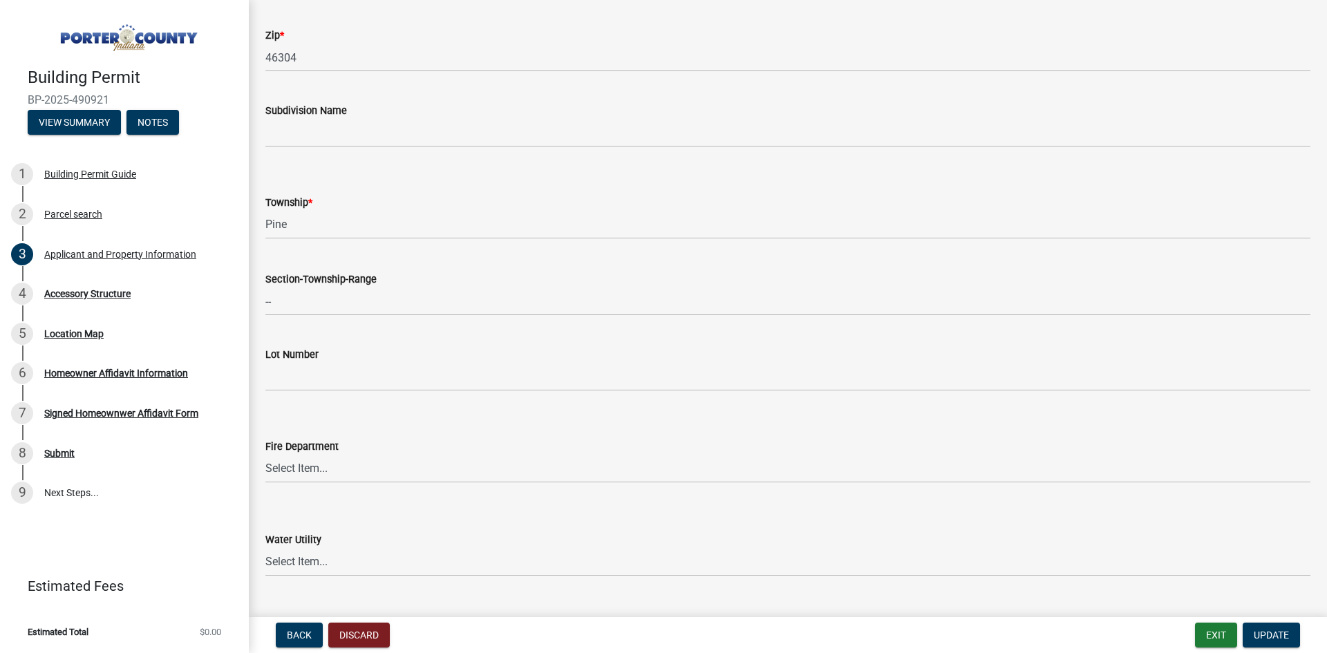
scroll to position [484, 0]
